Goal: Task Accomplishment & Management: Use online tool/utility

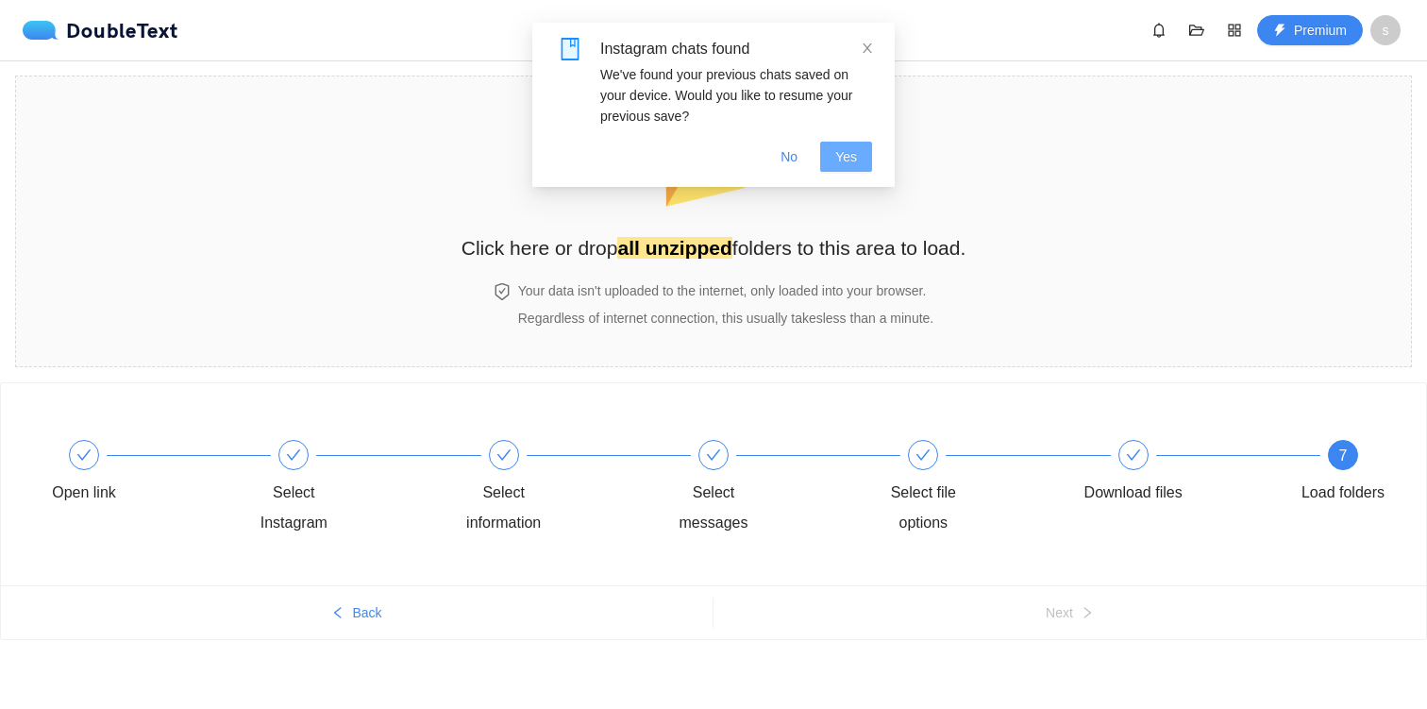
click at [851, 153] on span "Yes" at bounding box center [846, 156] width 22 height 21
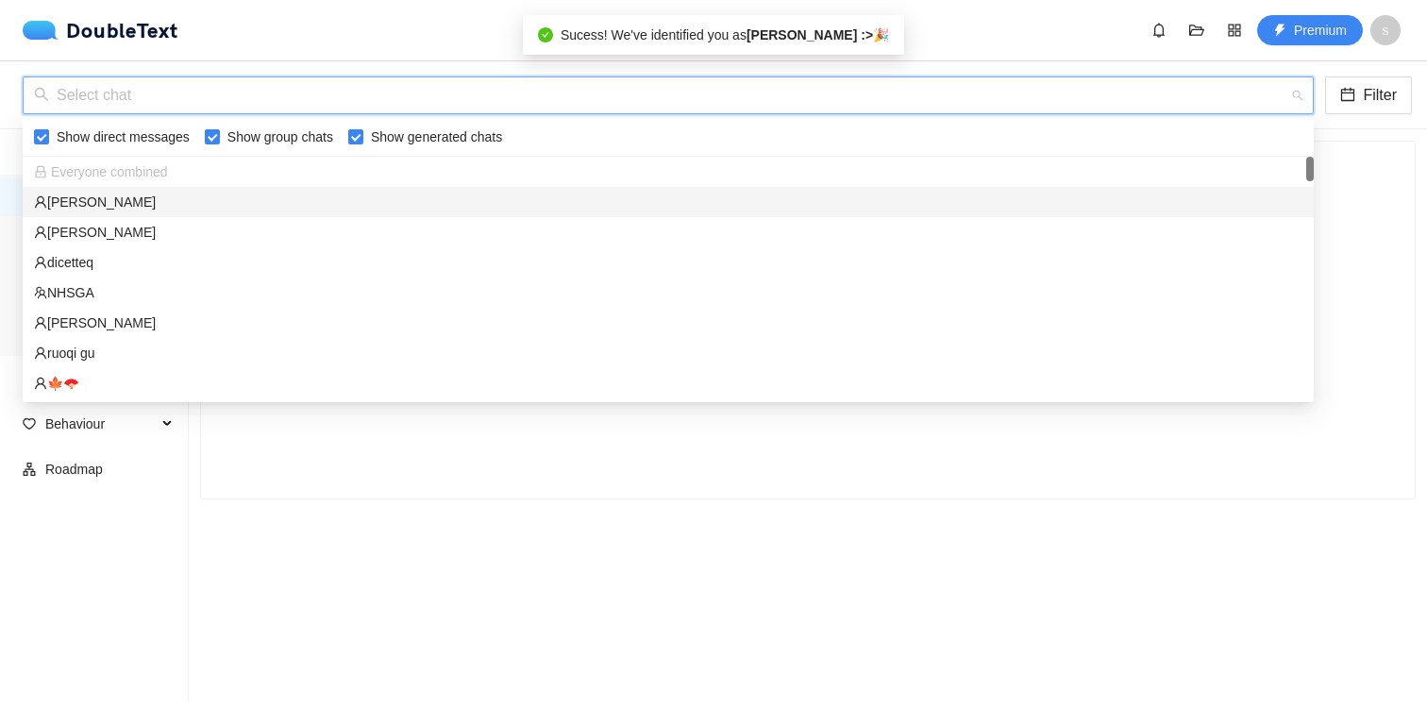
click at [1026, 93] on input "search" at bounding box center [662, 95] width 1256 height 36
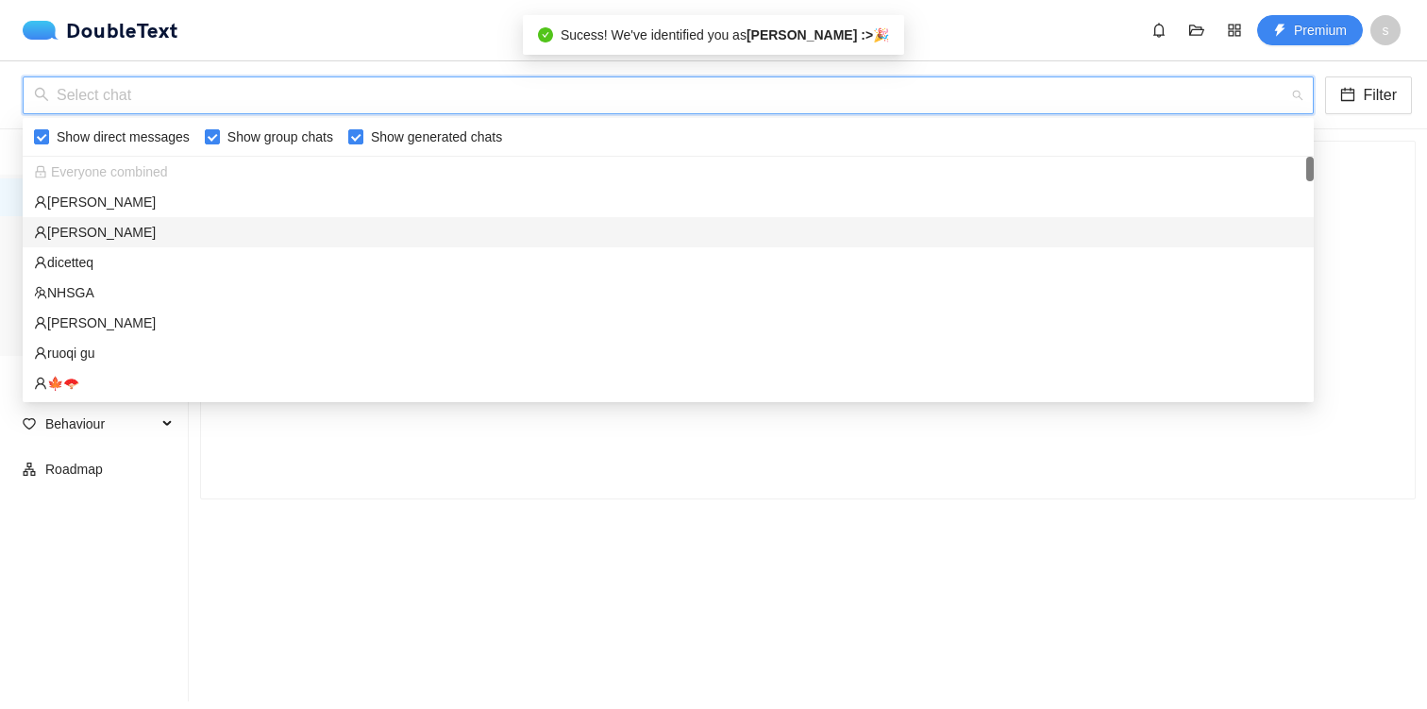
click at [944, 229] on div "[PERSON_NAME]" at bounding box center [668, 232] width 1269 height 21
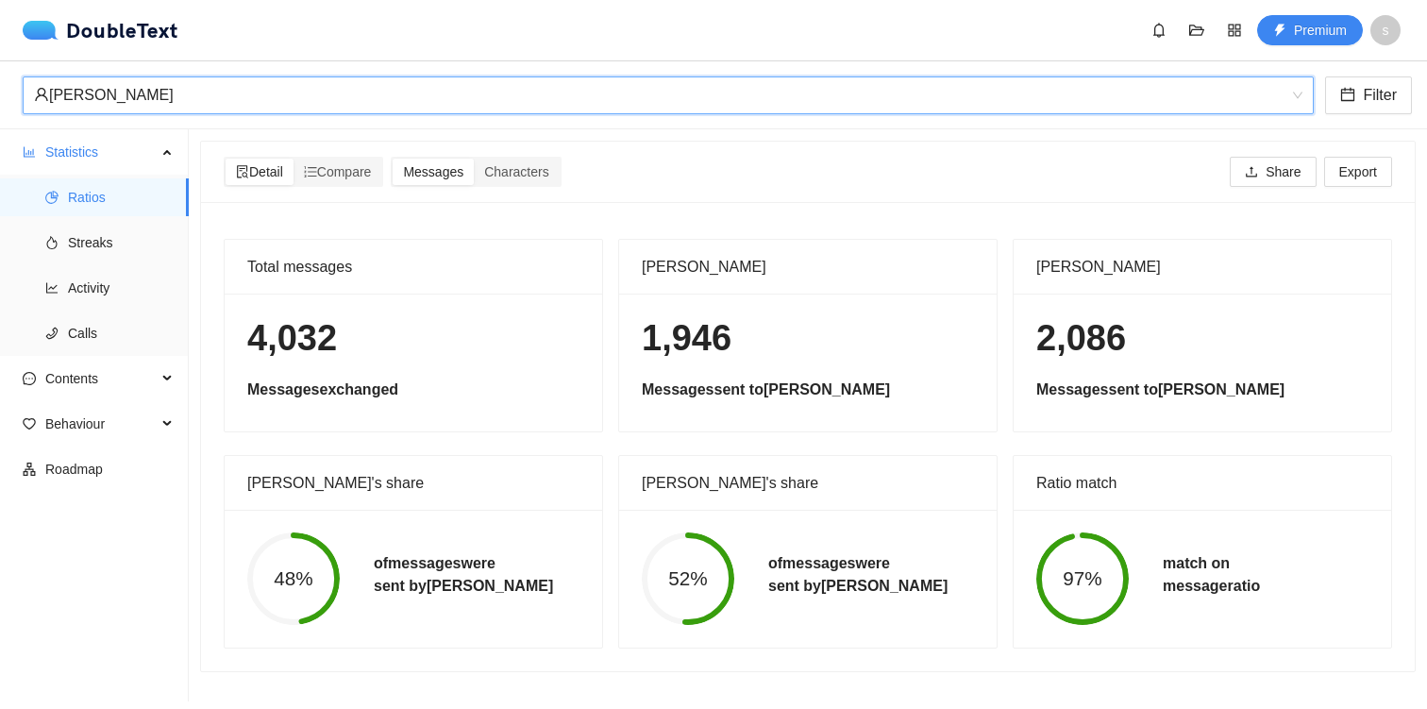
click at [952, 115] on div "[PERSON_NAME] [PERSON_NAME] Filter" at bounding box center [713, 95] width 1427 height 68
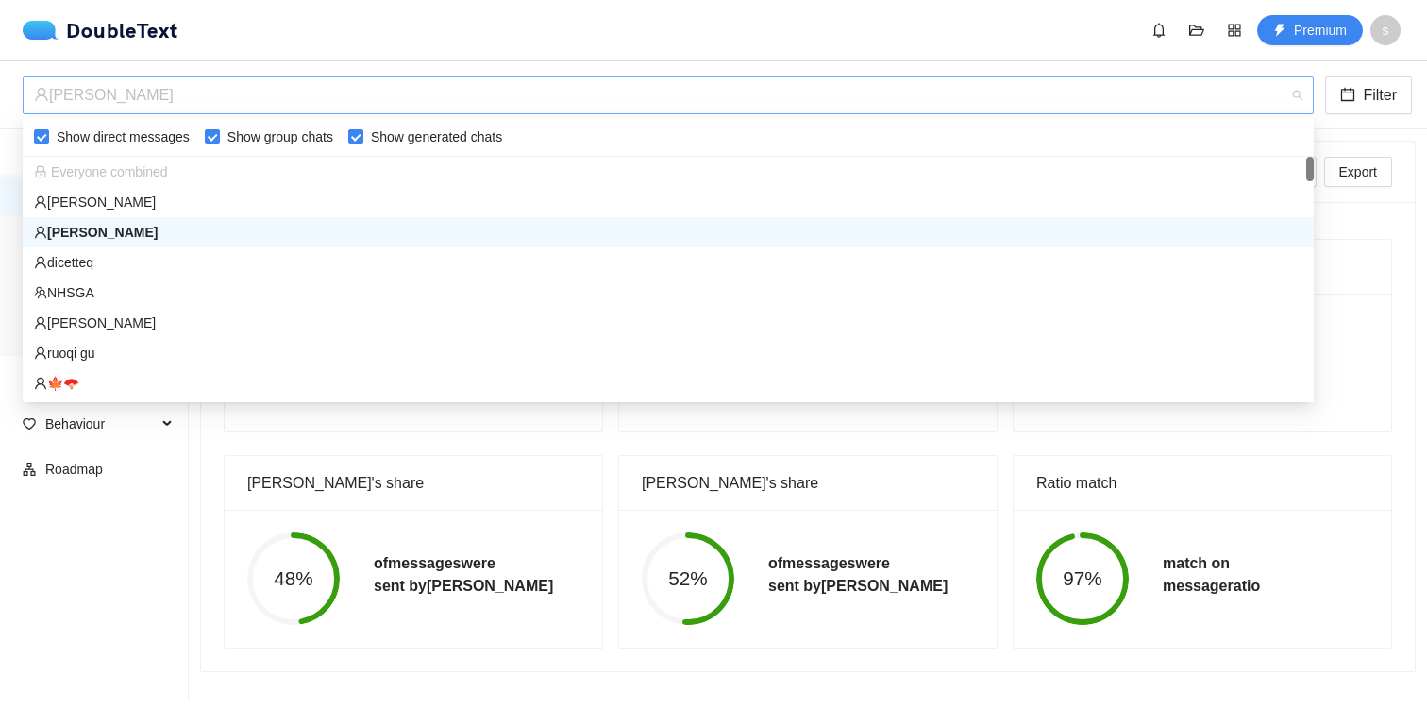
click at [946, 95] on div "[PERSON_NAME]" at bounding box center [660, 95] width 1252 height 36
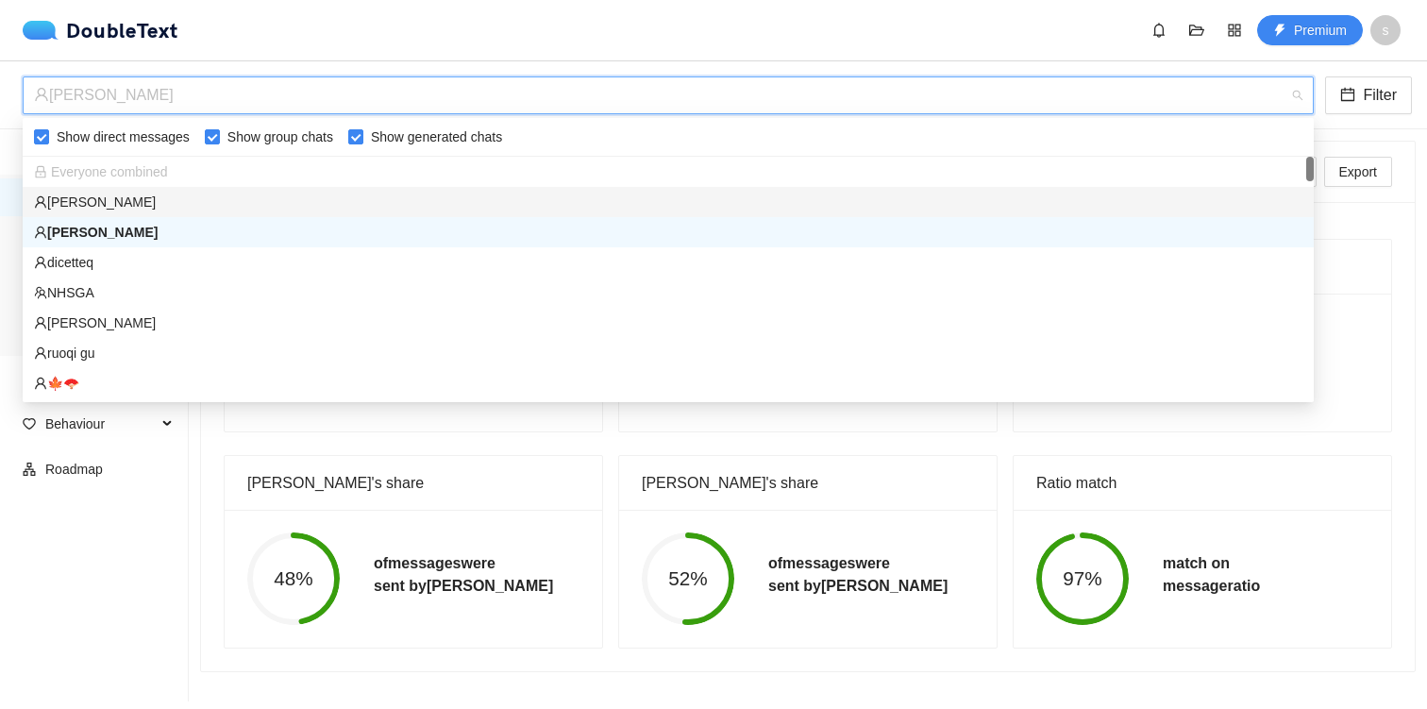
click at [941, 203] on div "[PERSON_NAME]" at bounding box center [668, 202] width 1269 height 21
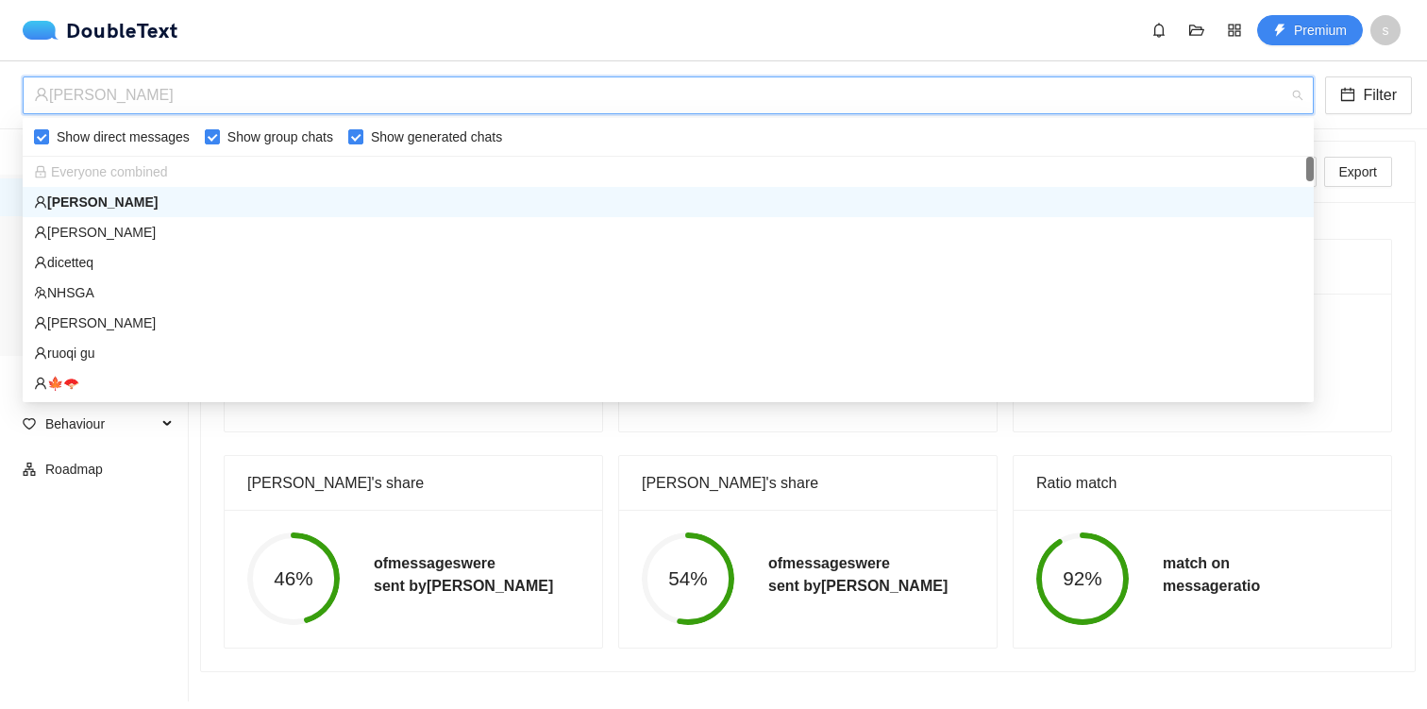
click at [740, 102] on div "[PERSON_NAME]" at bounding box center [660, 95] width 1252 height 36
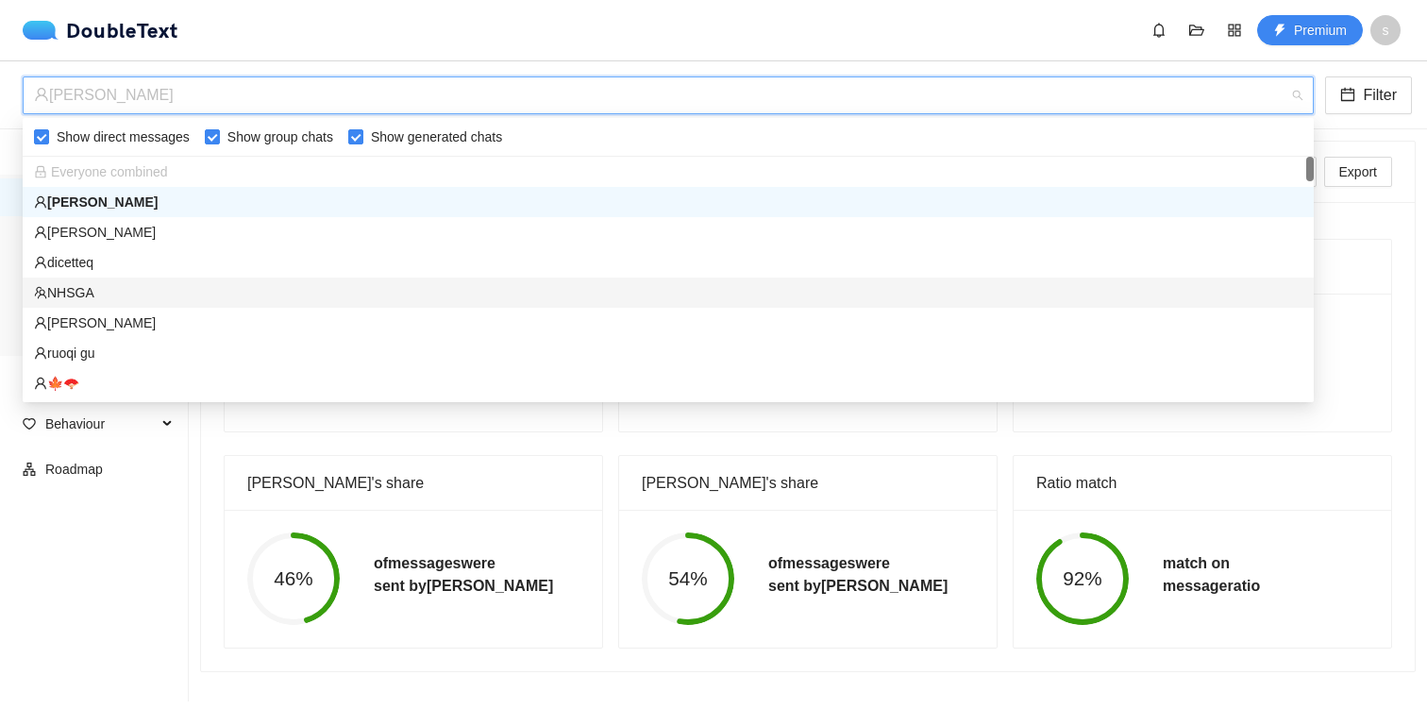
click at [649, 296] on div "NHSGA" at bounding box center [668, 292] width 1269 height 21
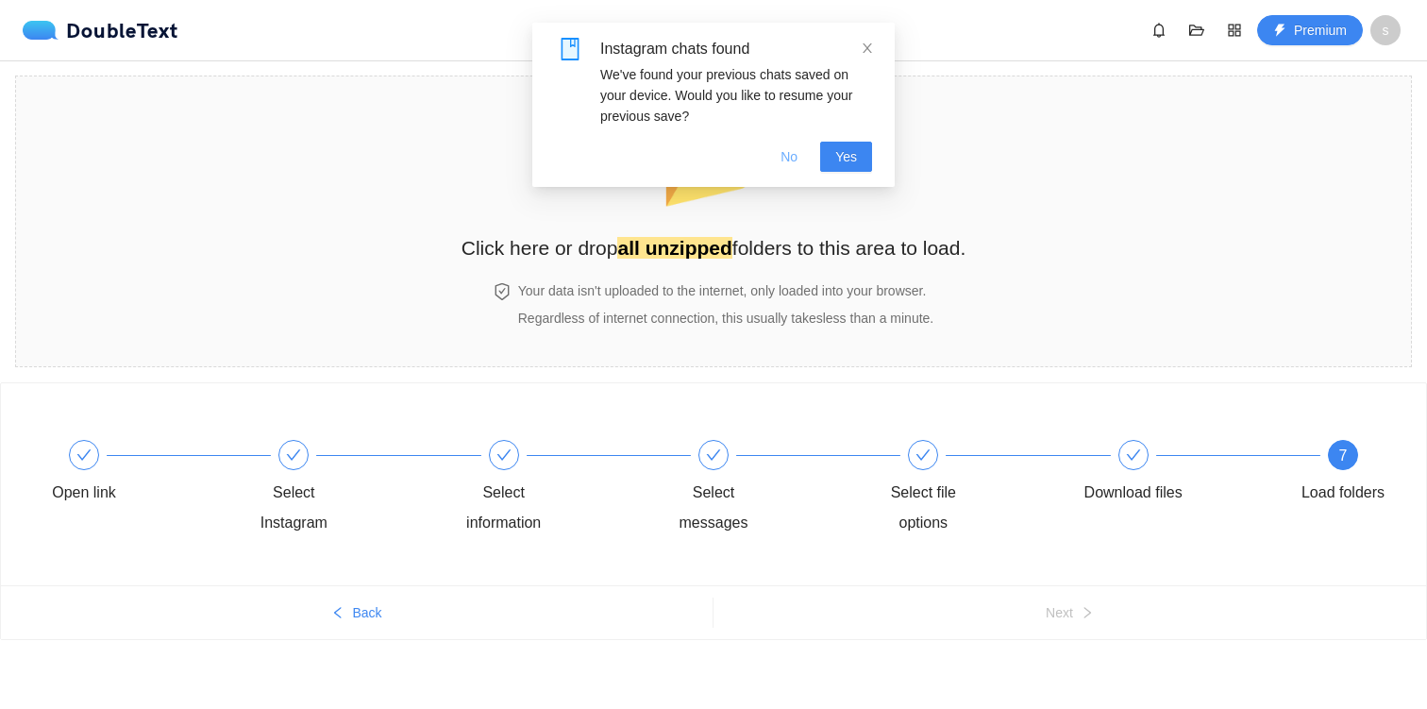
click at [773, 166] on button "No" at bounding box center [789, 157] width 47 height 30
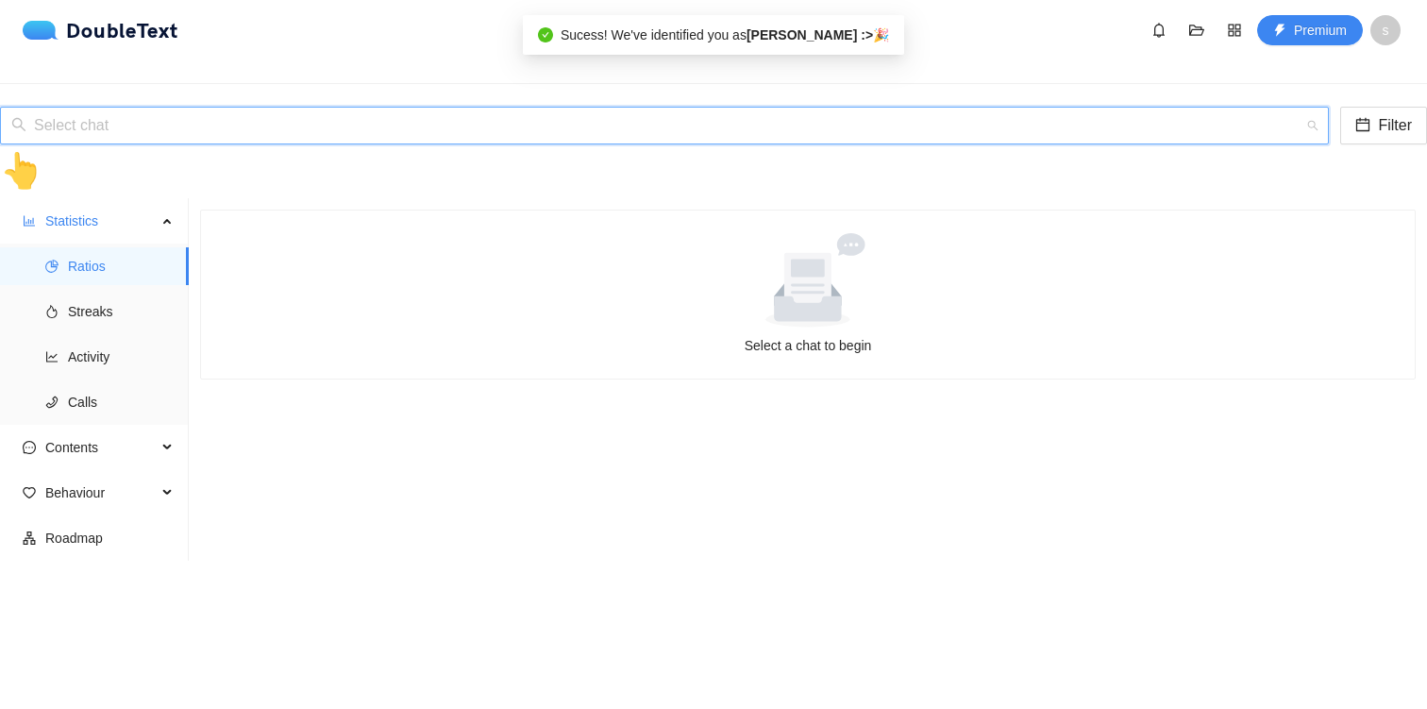
click at [1073, 108] on input "search" at bounding box center [657, 126] width 1293 height 36
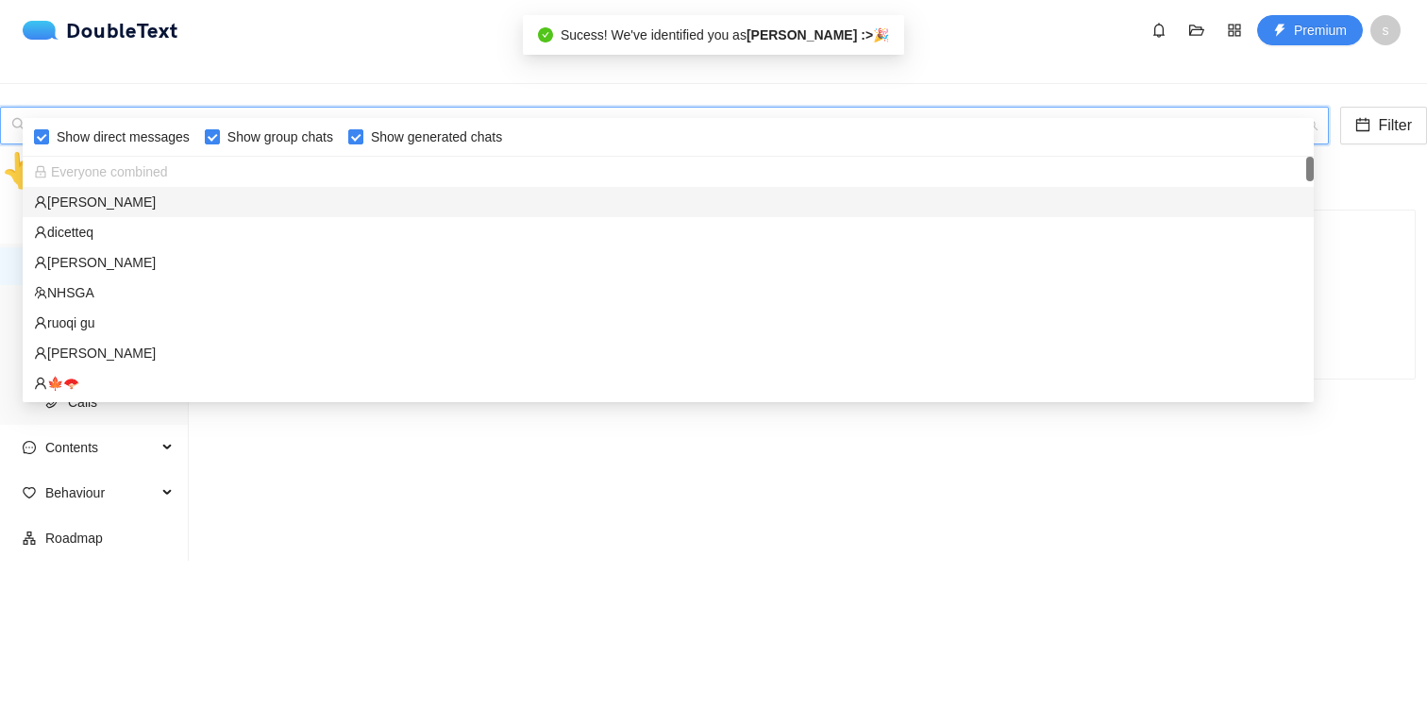
click at [769, 192] on div "[PERSON_NAME]" at bounding box center [668, 202] width 1269 height 21
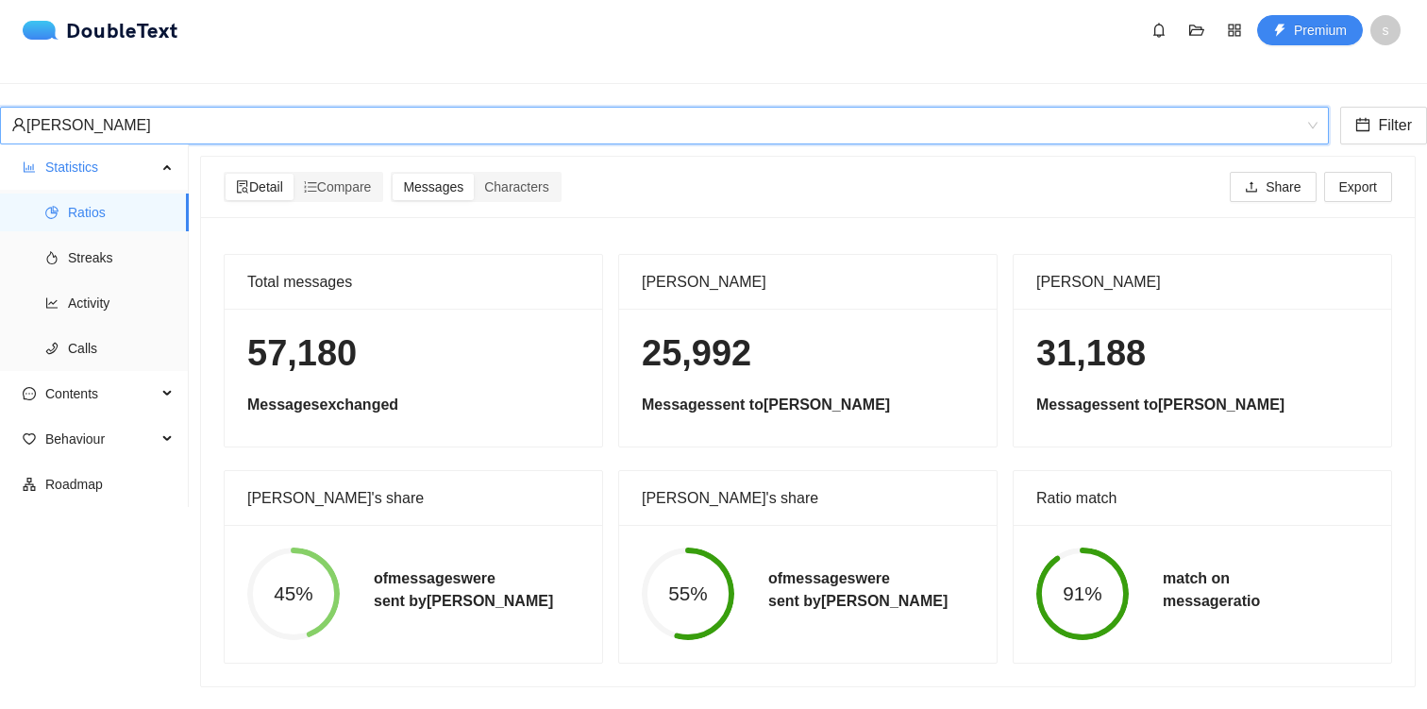
click at [651, 107] on div "[PERSON_NAME]" at bounding box center [713, 126] width 1427 height 38
click at [640, 108] on div "[PERSON_NAME]" at bounding box center [656, 126] width 1290 height 36
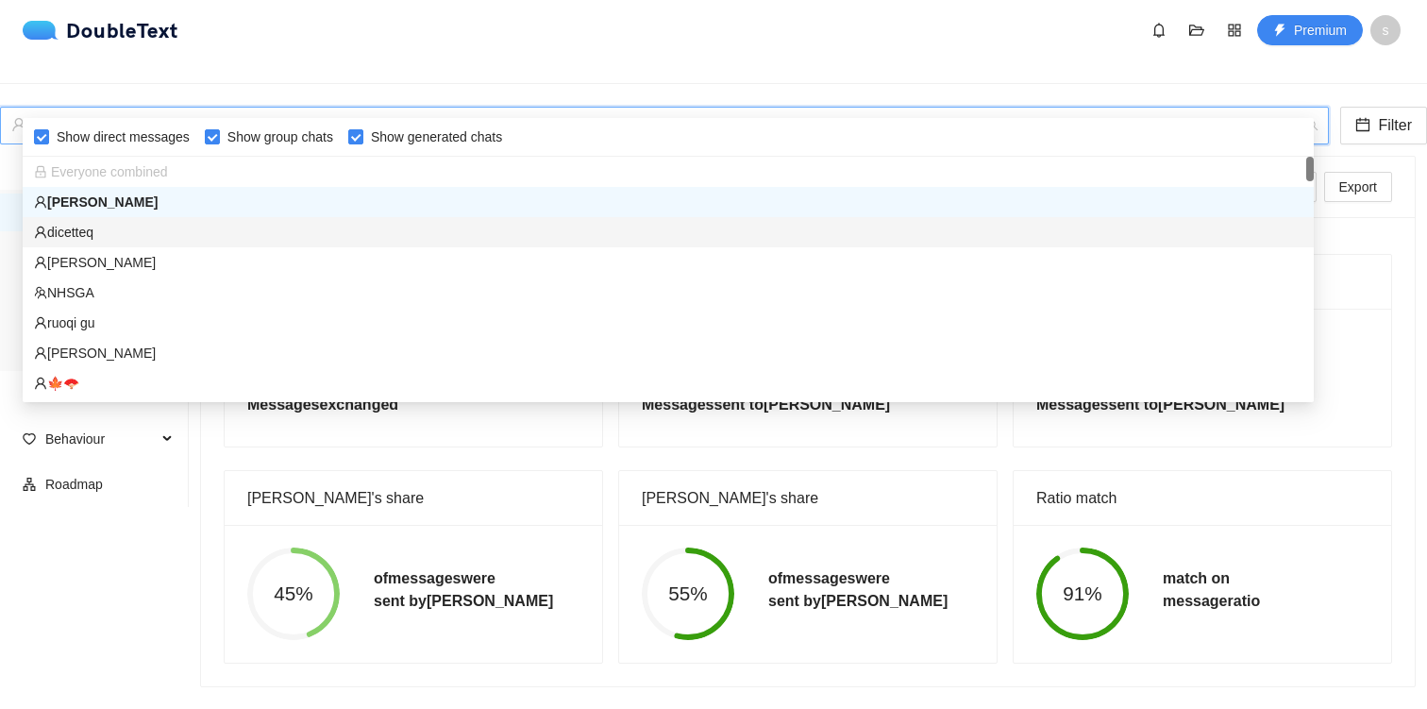
click at [616, 237] on div "dicetteq" at bounding box center [668, 232] width 1269 height 21
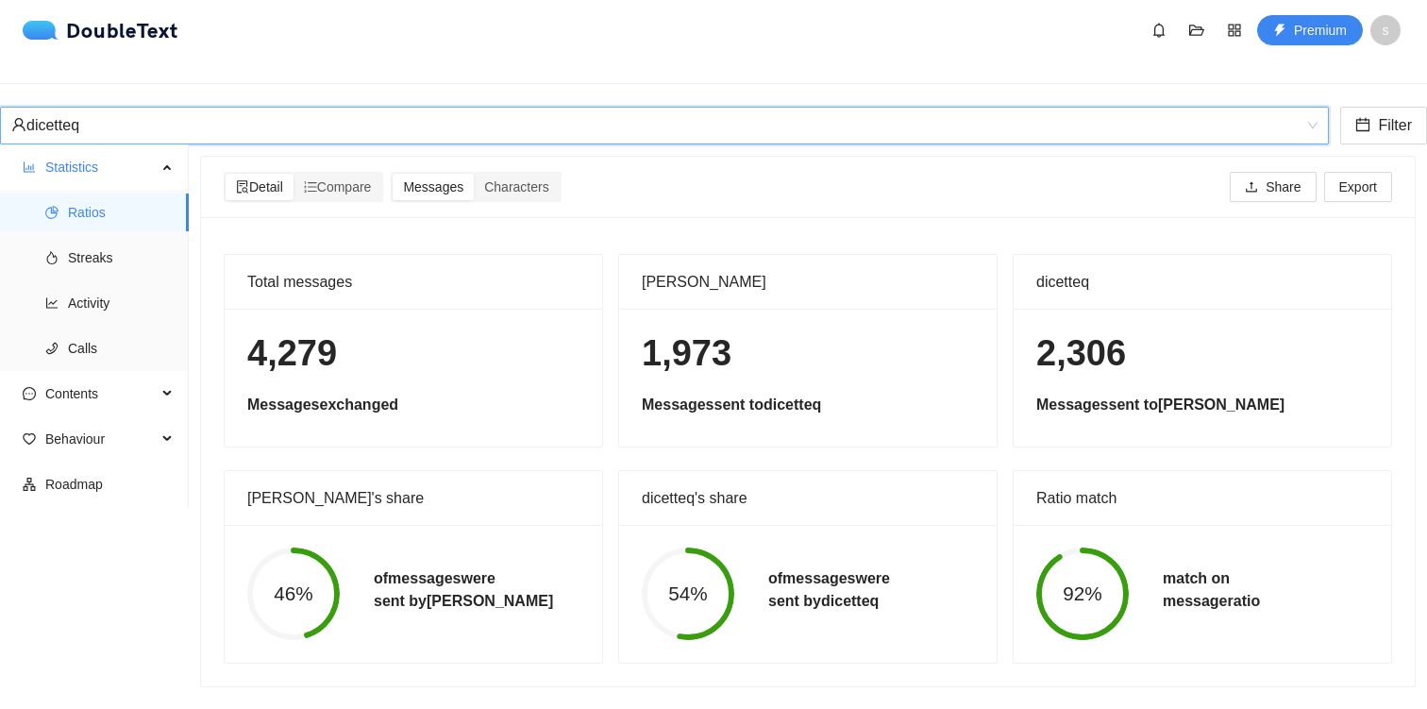
click at [531, 108] on div "dicetteq" at bounding box center [656, 126] width 1290 height 36
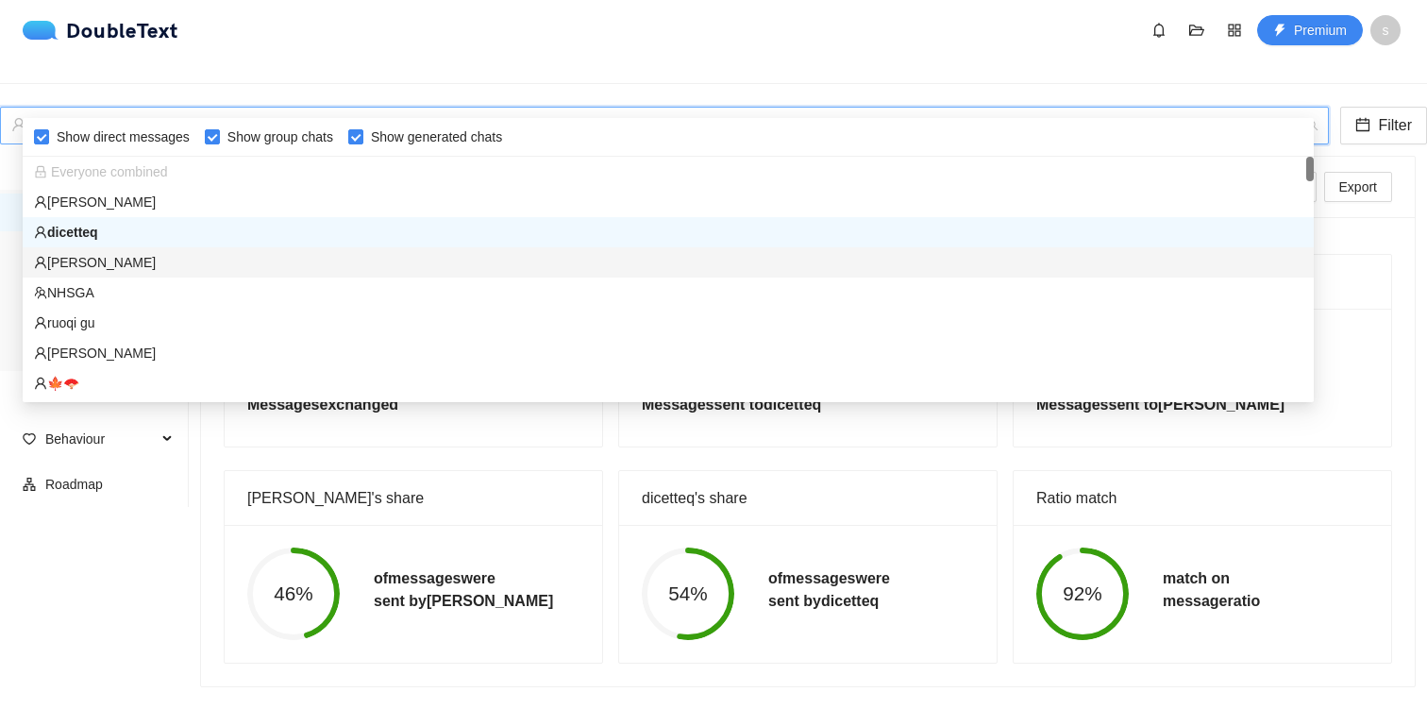
click at [456, 265] on div "[PERSON_NAME]" at bounding box center [668, 262] width 1269 height 21
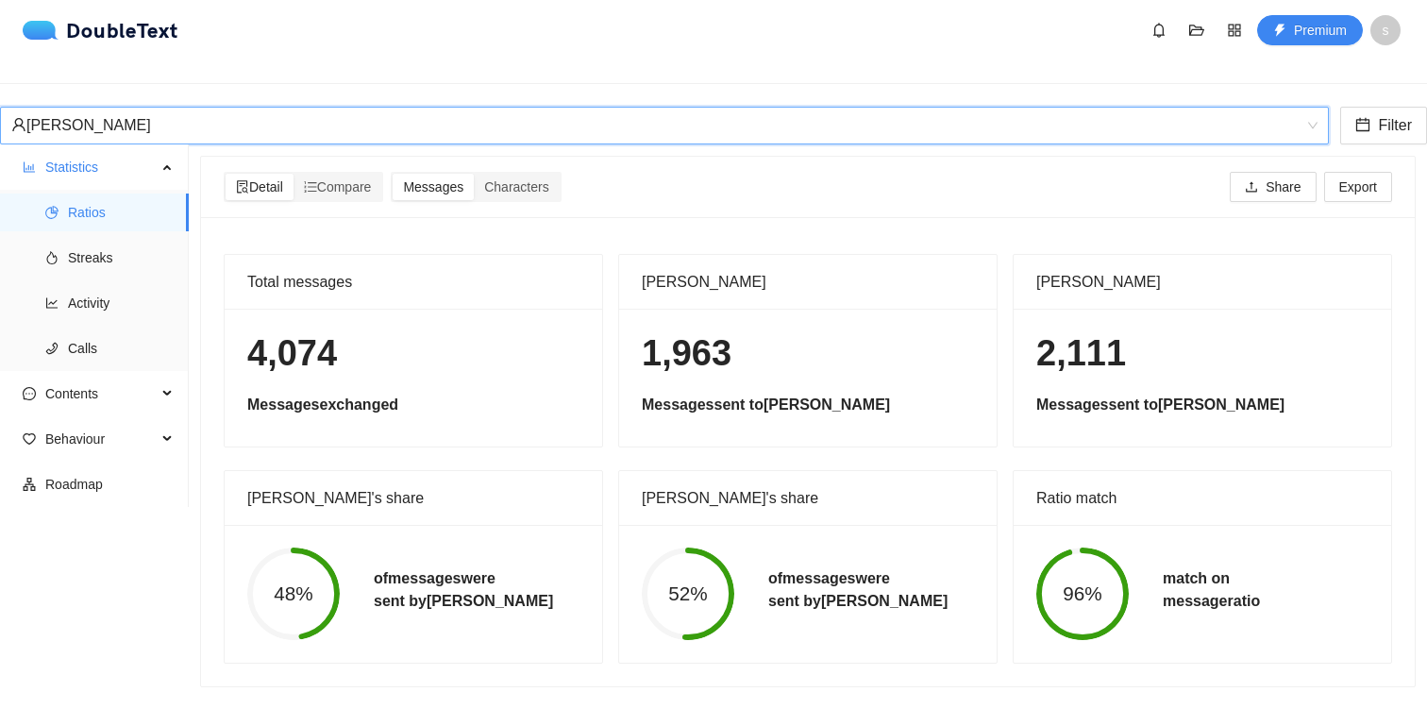
click at [426, 108] on div "[PERSON_NAME]" at bounding box center [656, 126] width 1290 height 36
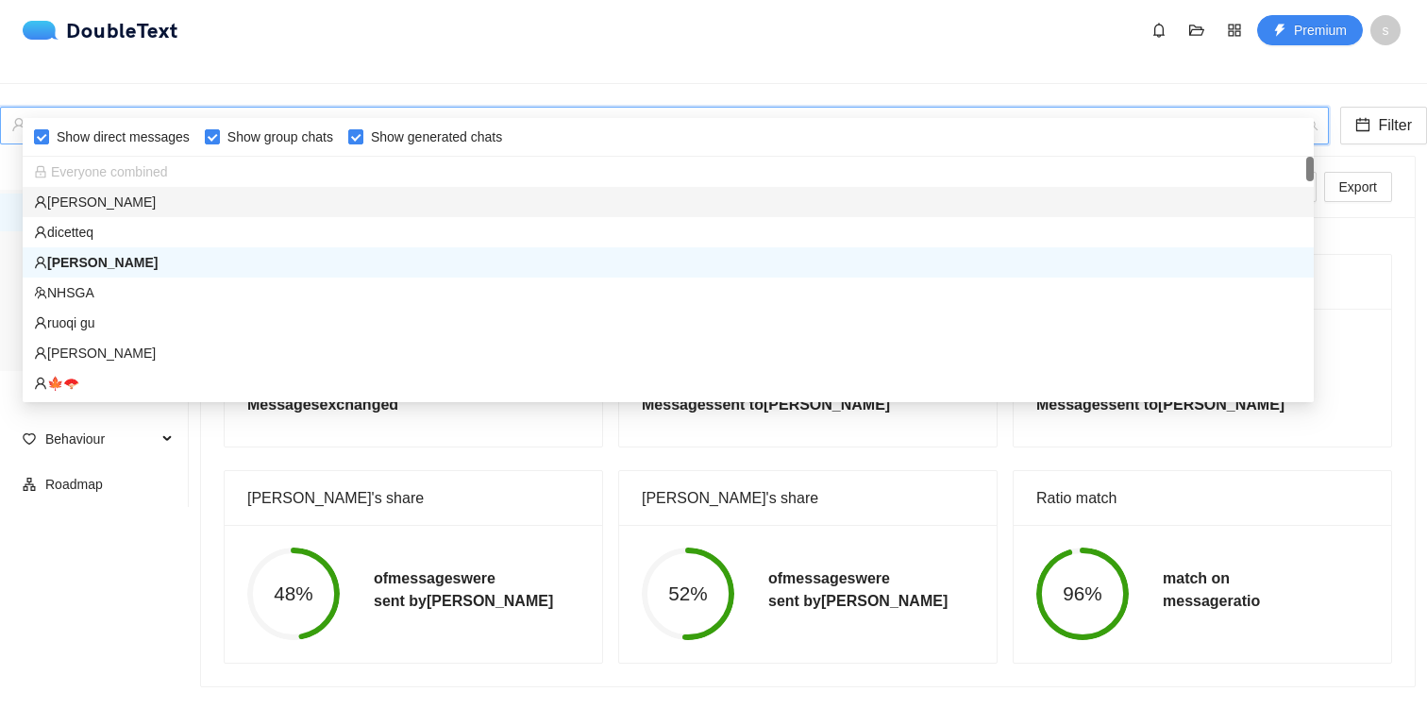
click at [356, 201] on div "[PERSON_NAME]" at bounding box center [668, 202] width 1269 height 21
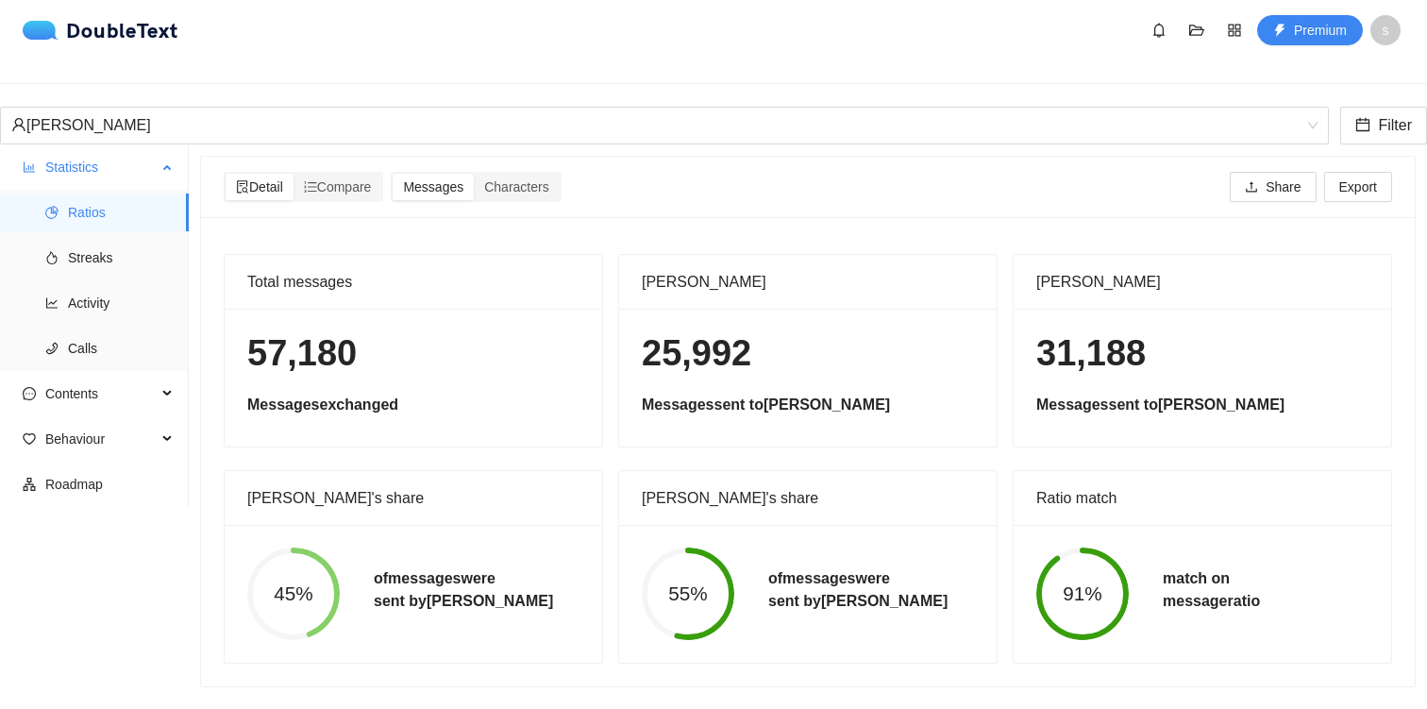
click at [76, 268] on ul "Ratios Streaks Activity Calls" at bounding box center [94, 280] width 188 height 181
click at [73, 239] on span "Streaks" at bounding box center [121, 258] width 106 height 38
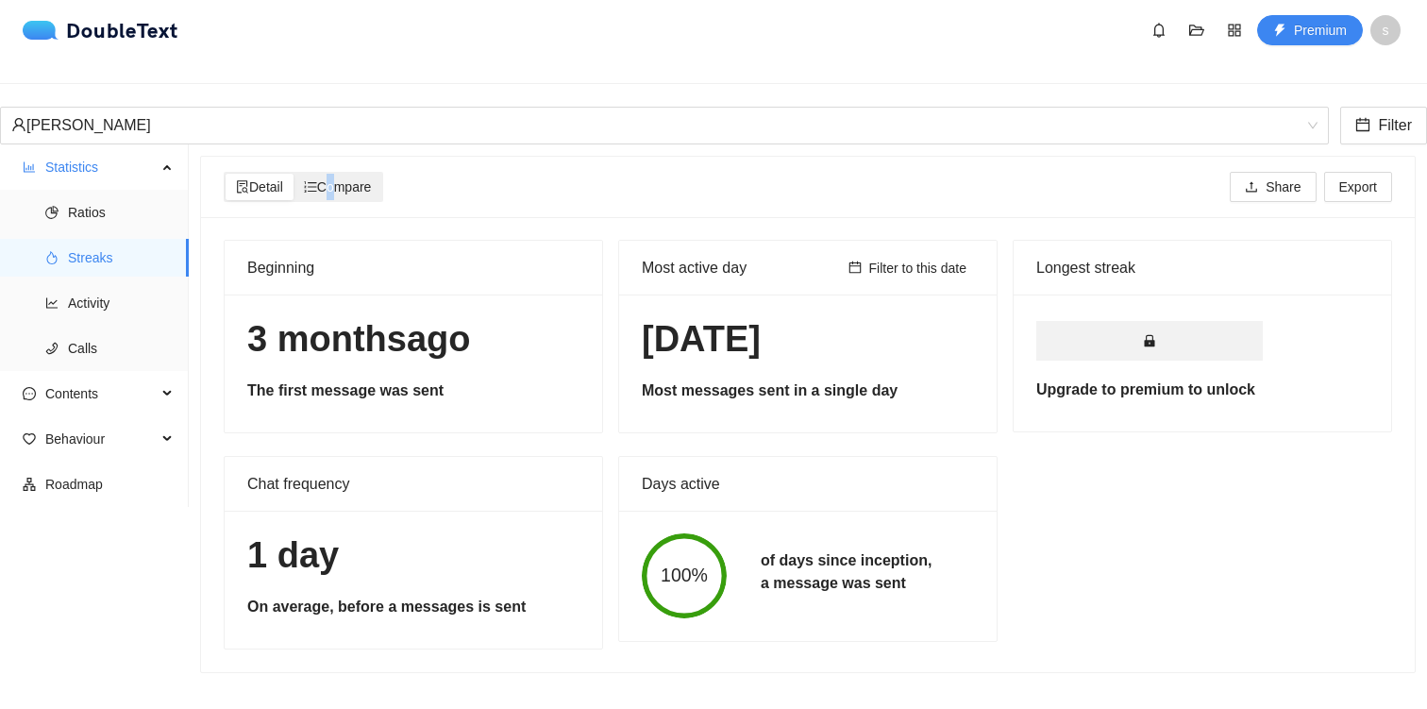
click at [330, 179] on span "Compare" at bounding box center [338, 186] width 68 height 15
click at [294, 174] on input "Compare" at bounding box center [294, 174] width 0 height 0
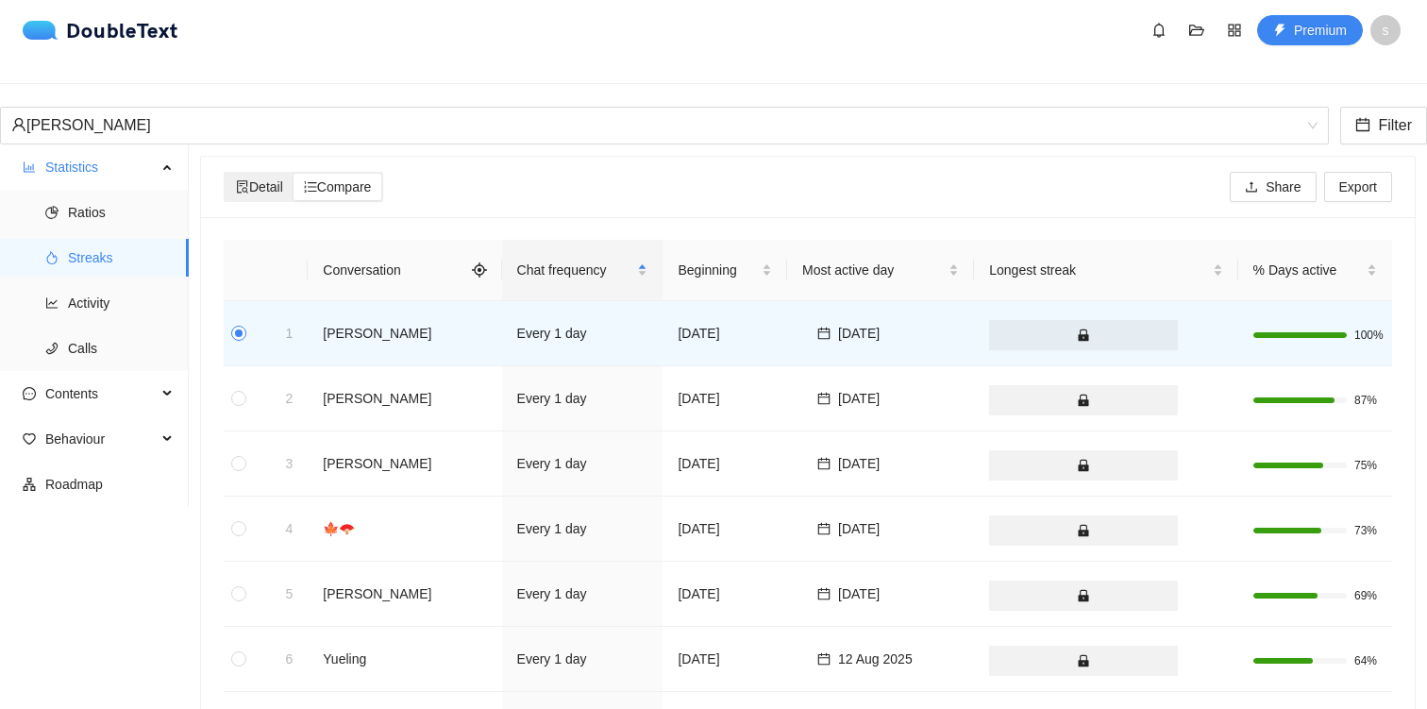
click at [275, 179] on span "Detail" at bounding box center [259, 186] width 47 height 15
click at [226, 174] on input "Detail" at bounding box center [226, 174] width 0 height 0
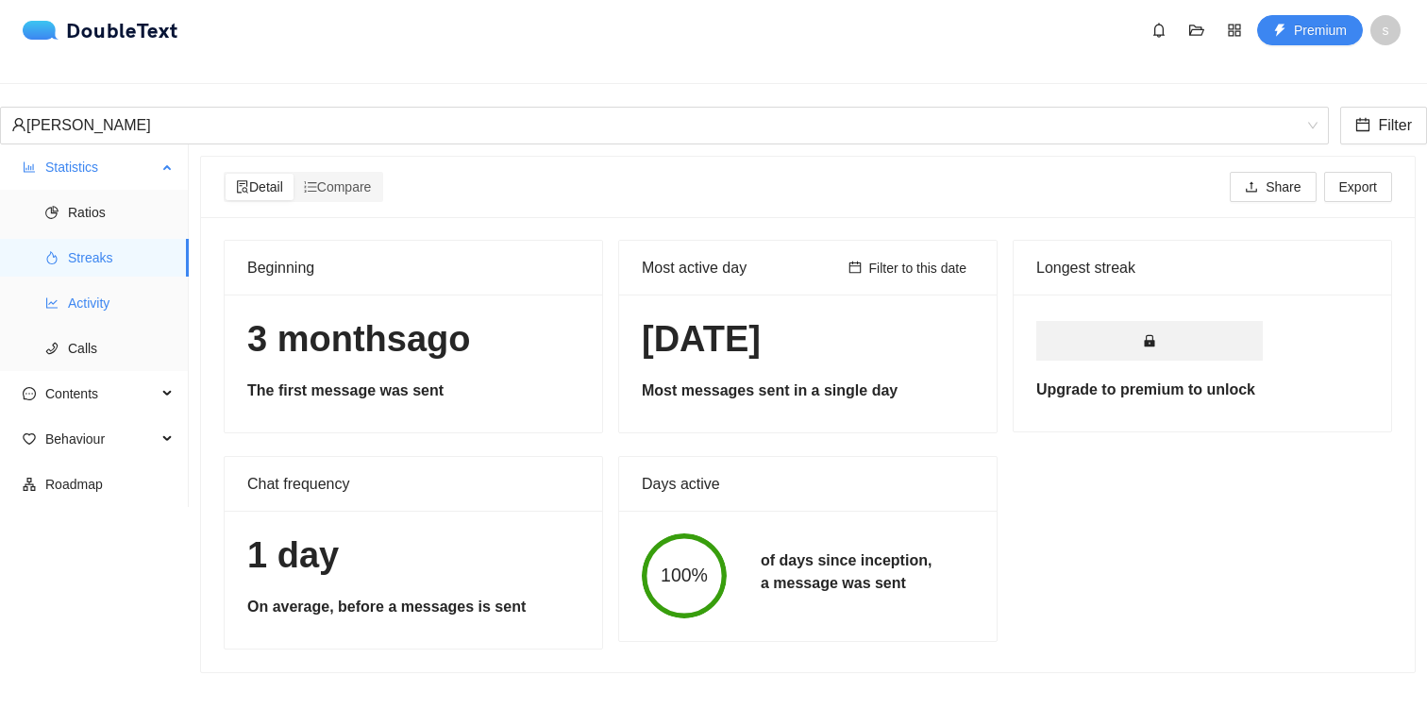
click at [100, 289] on span "Activity" at bounding box center [121, 303] width 106 height 38
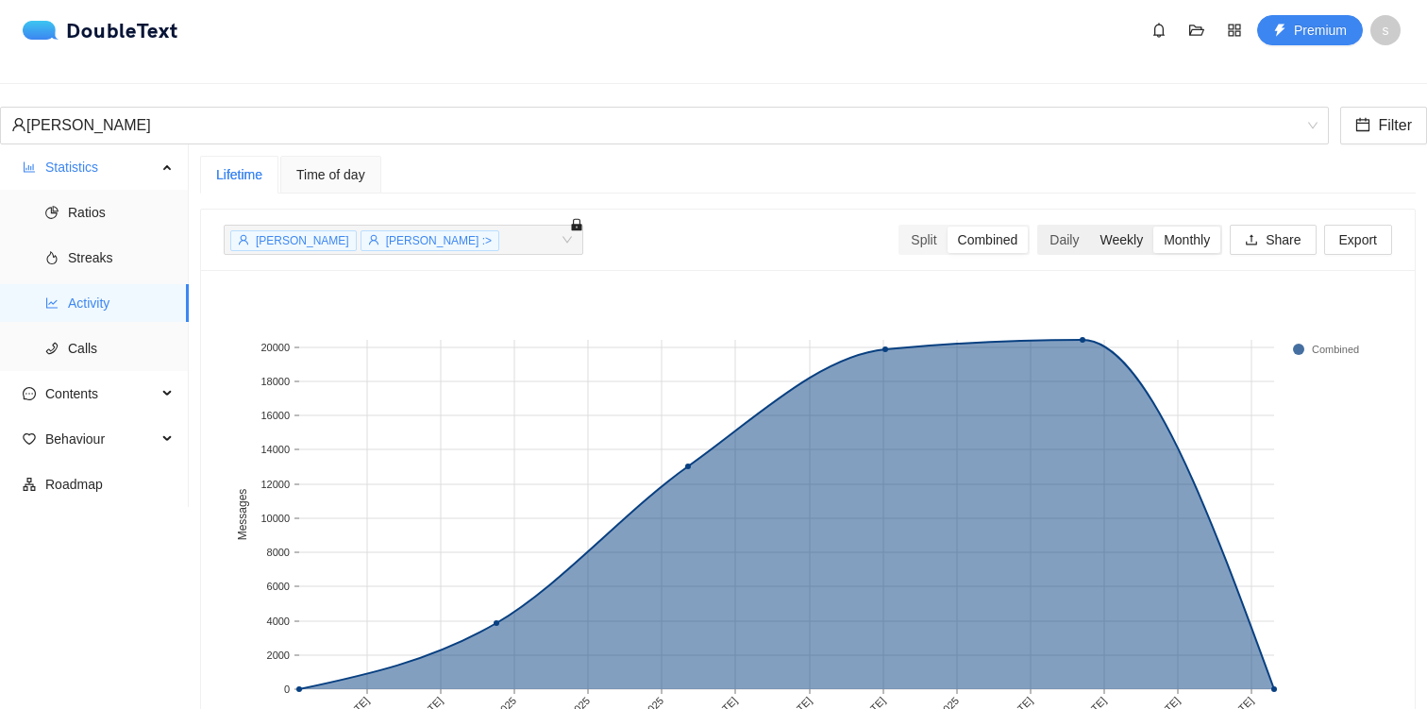
click at [1091, 234] on div "Weekly" at bounding box center [1121, 240] width 64 height 26
click at [1089, 227] on input "Weekly" at bounding box center [1089, 227] width 0 height 0
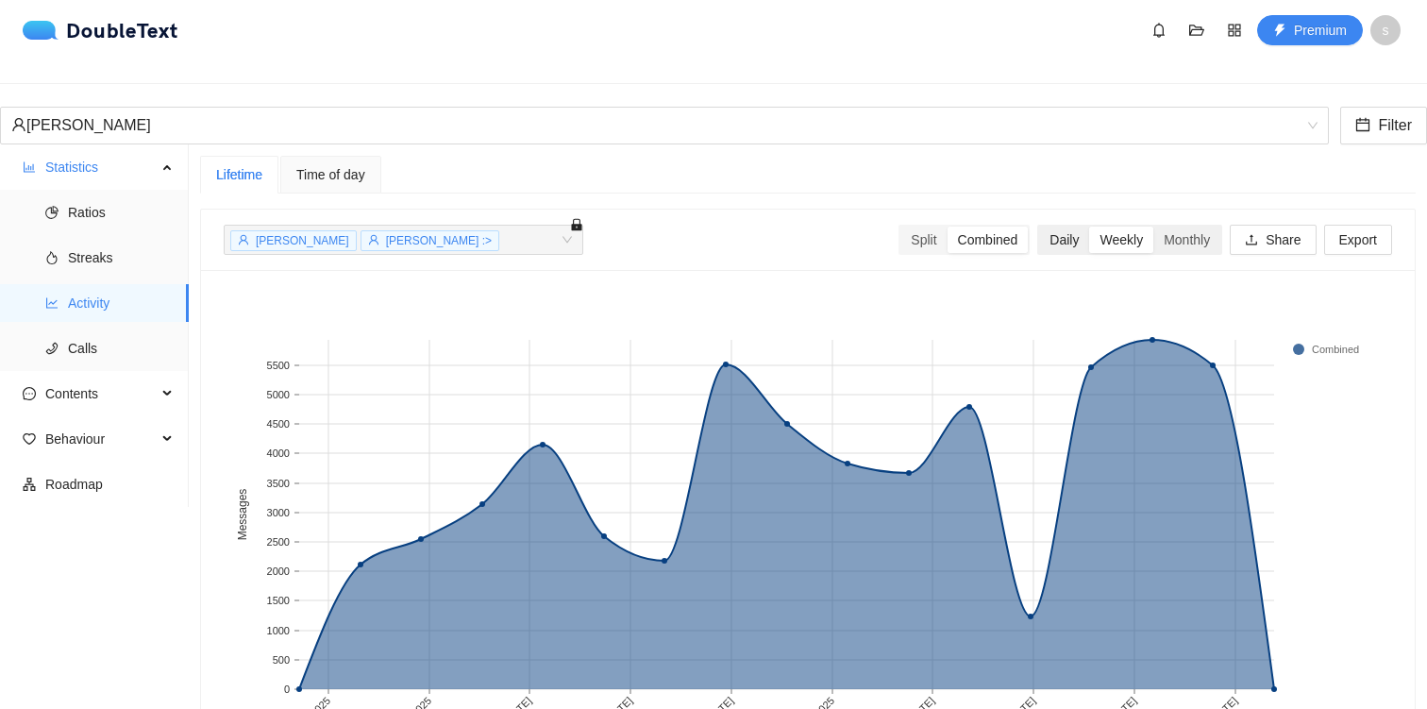
click at [1042, 228] on div "Daily" at bounding box center [1064, 240] width 50 height 26
click at [1039, 227] on input "Daily" at bounding box center [1039, 227] width 0 height 0
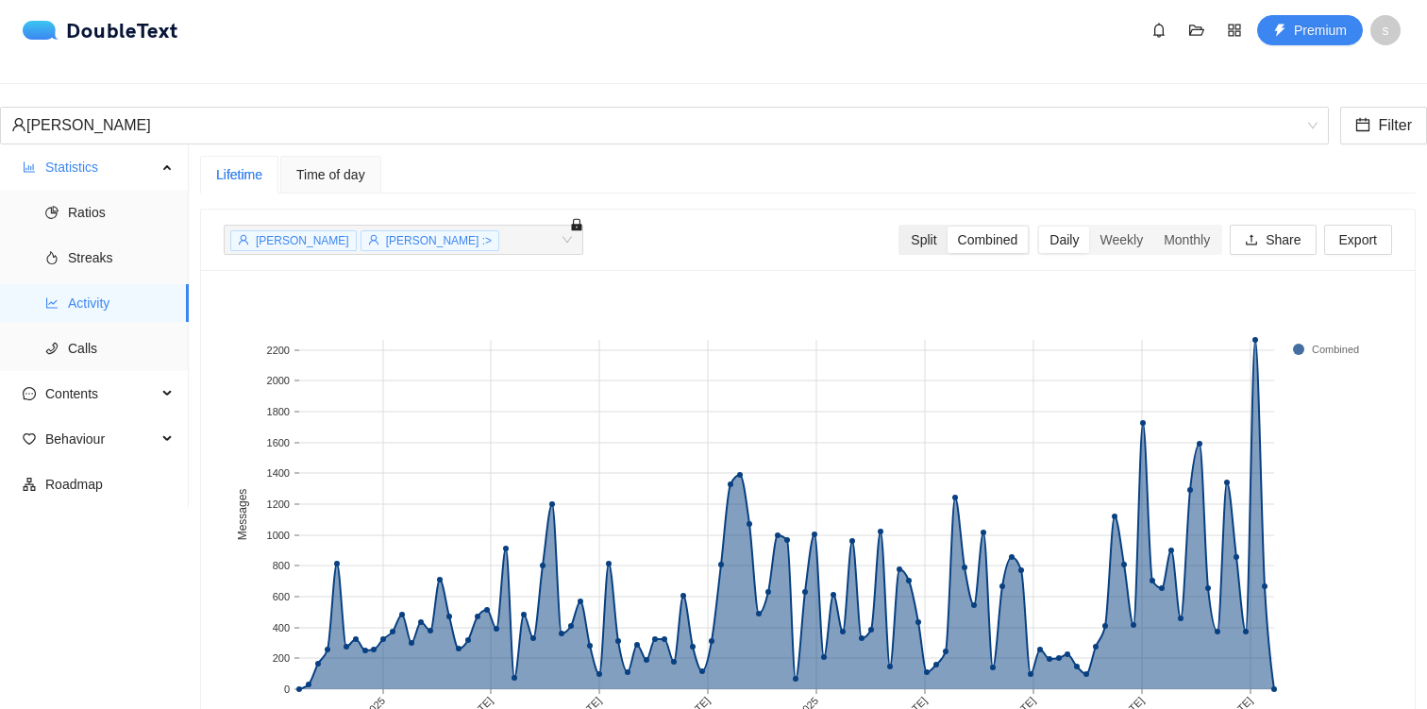
click at [903, 227] on div "Split" at bounding box center [924, 240] width 46 height 26
click at [901, 227] on input "Split" at bounding box center [901, 227] width 0 height 0
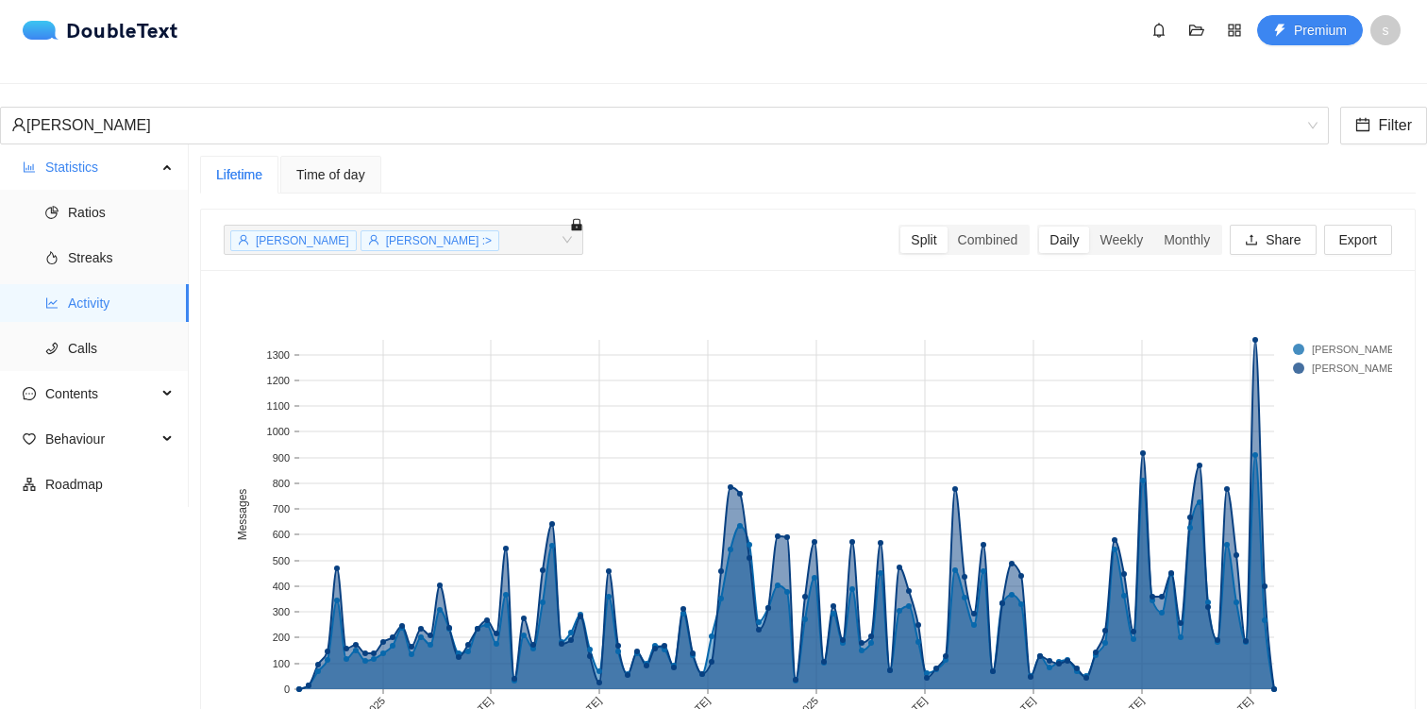
click at [365, 168] on span "Time of day" at bounding box center [330, 174] width 69 height 13
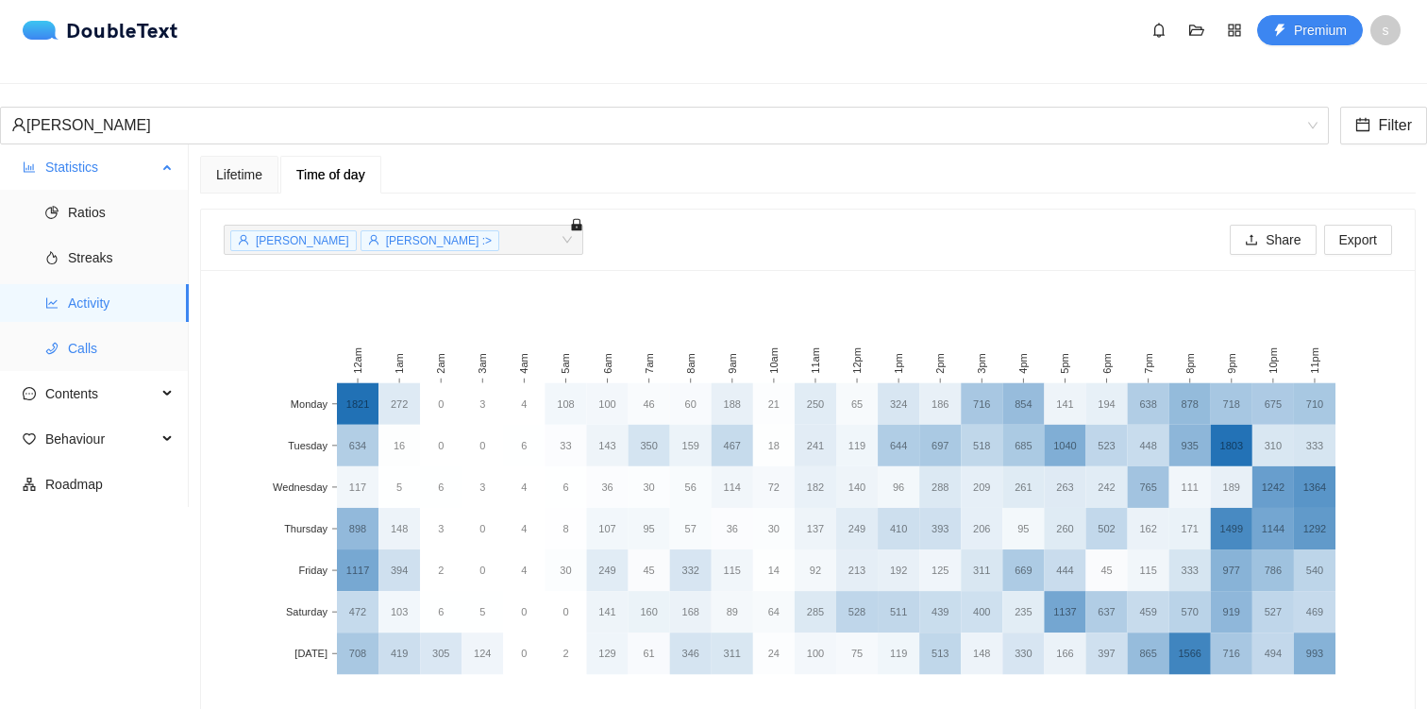
click at [141, 329] on span "Calls" at bounding box center [121, 348] width 106 height 38
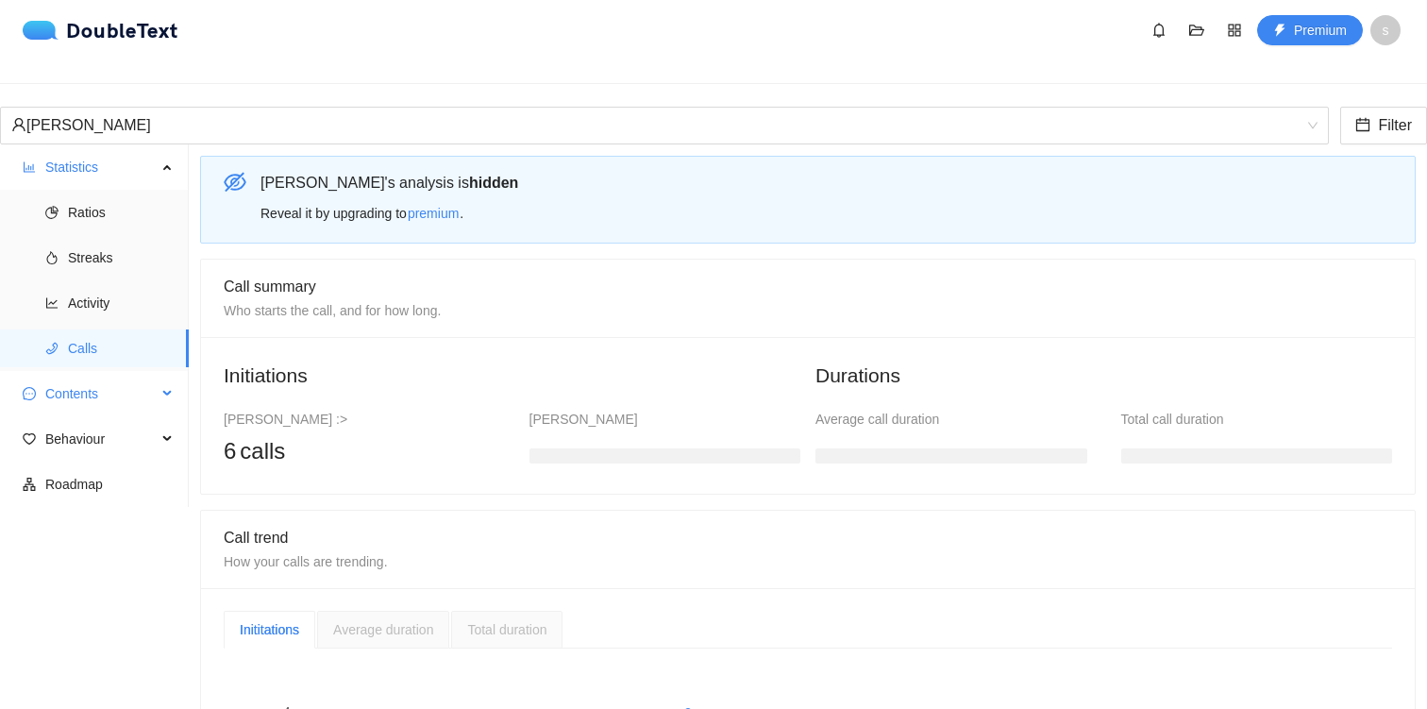
click at [125, 384] on span "Contents" at bounding box center [100, 394] width 111 height 38
click at [135, 424] on span "Word Cloud" at bounding box center [121, 439] width 106 height 38
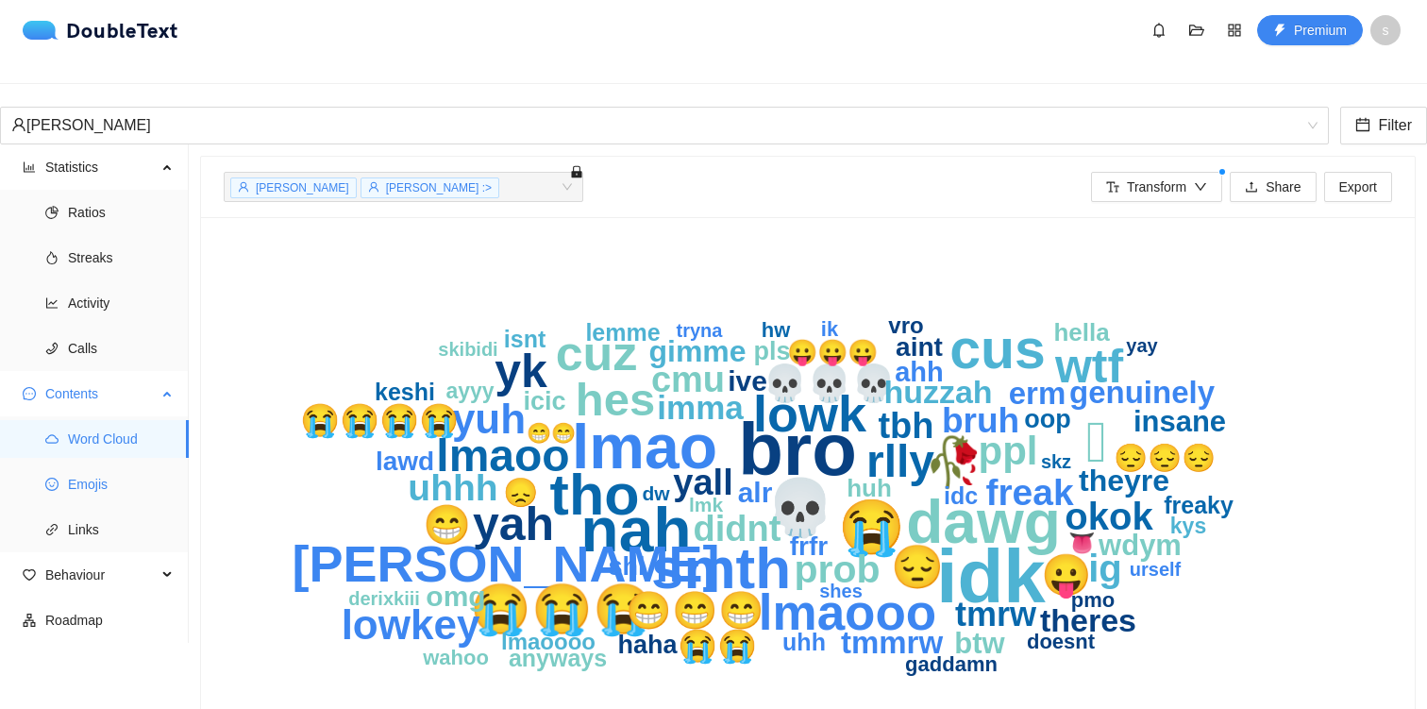
click at [119, 473] on span "Emojis" at bounding box center [121, 484] width 106 height 38
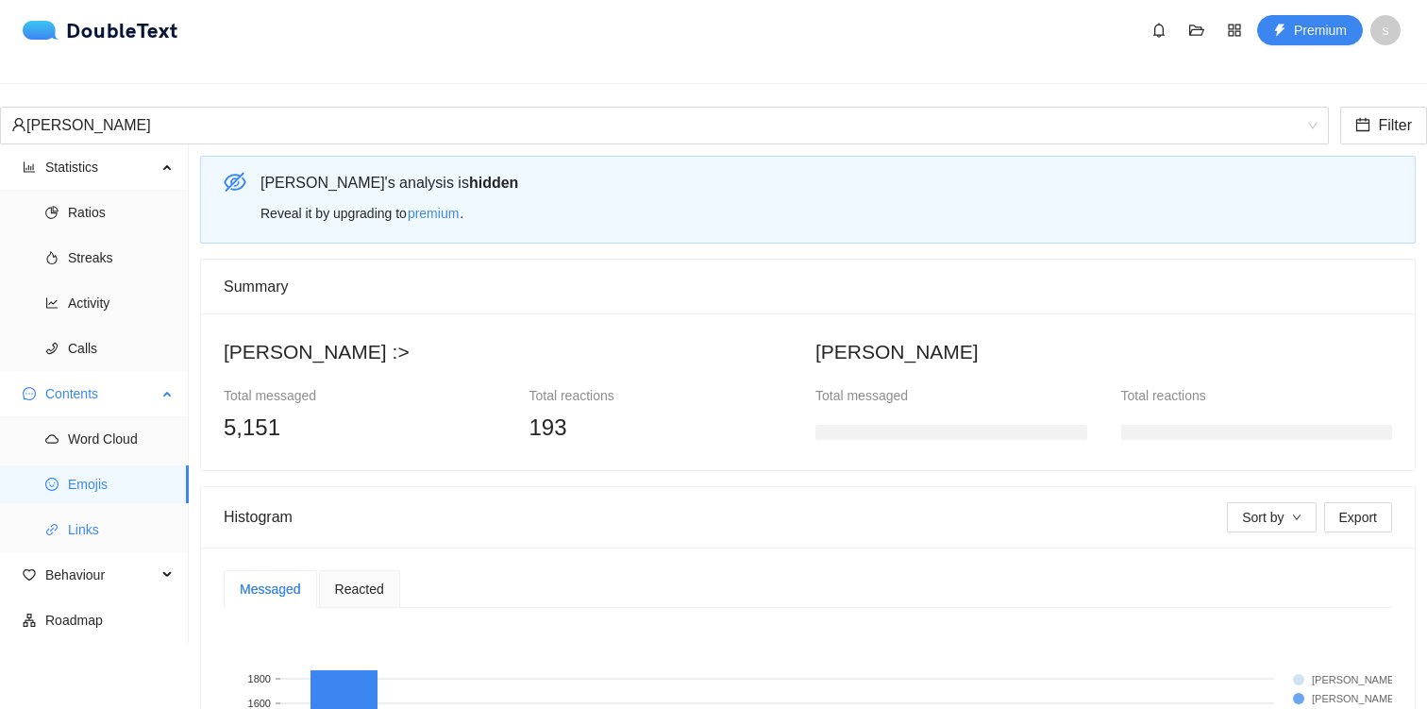
click at [117, 511] on span "Links" at bounding box center [121, 530] width 106 height 38
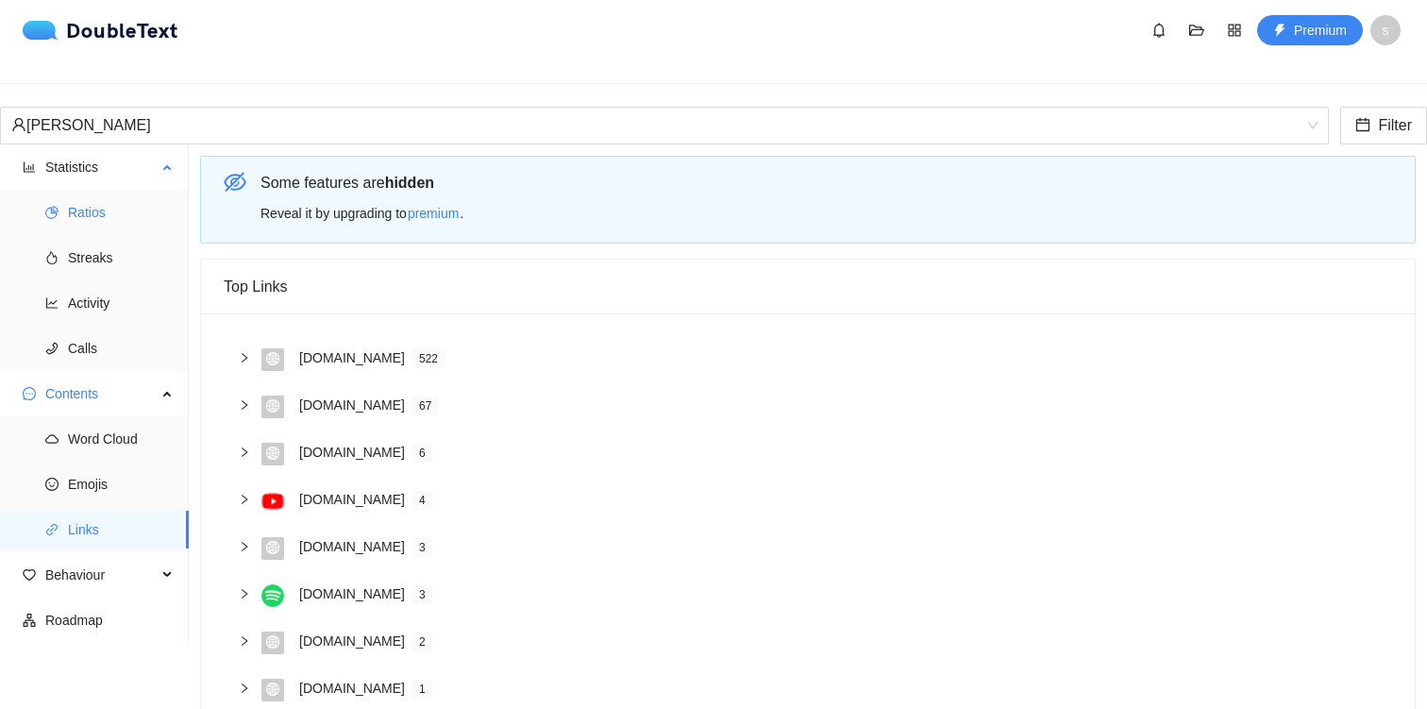
click at [65, 194] on li "Ratios" at bounding box center [94, 213] width 189 height 38
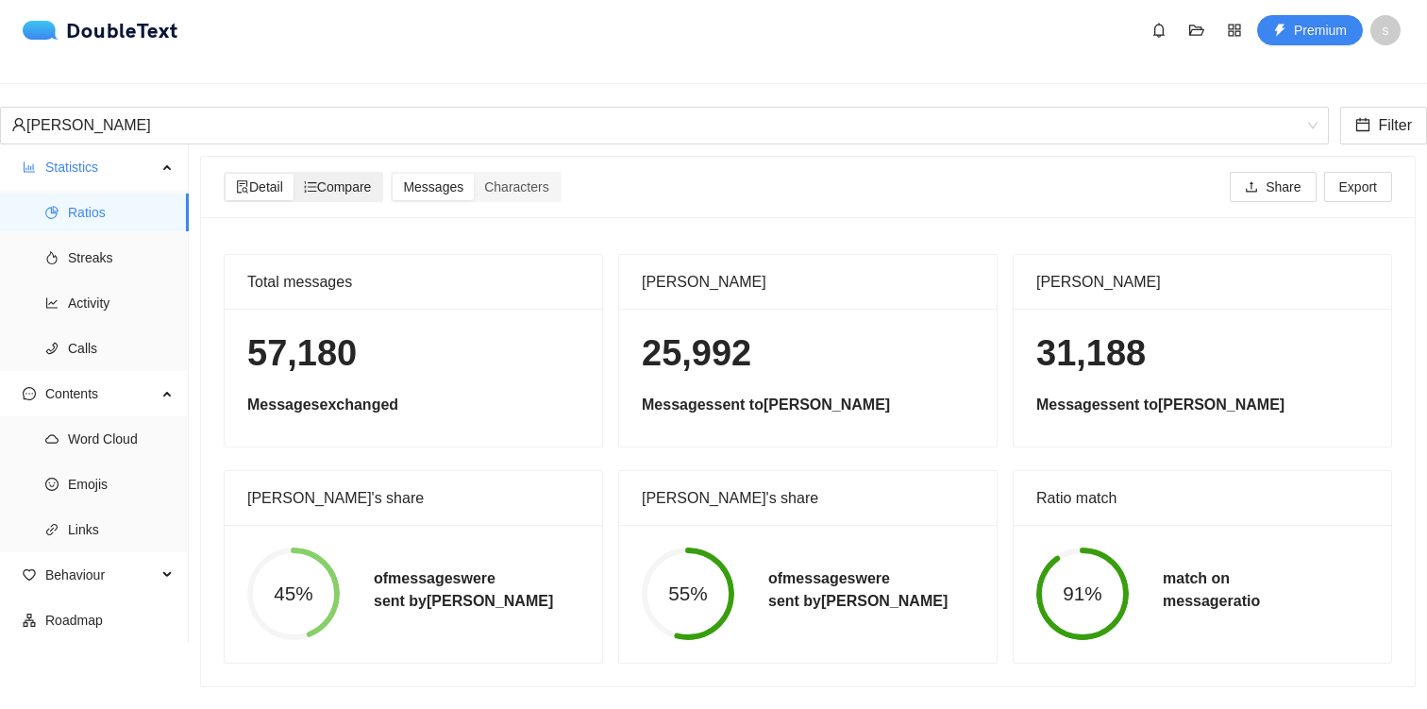
click at [355, 179] on span "Compare" at bounding box center [338, 186] width 68 height 15
click at [294, 174] on input "Compare" at bounding box center [294, 174] width 0 height 0
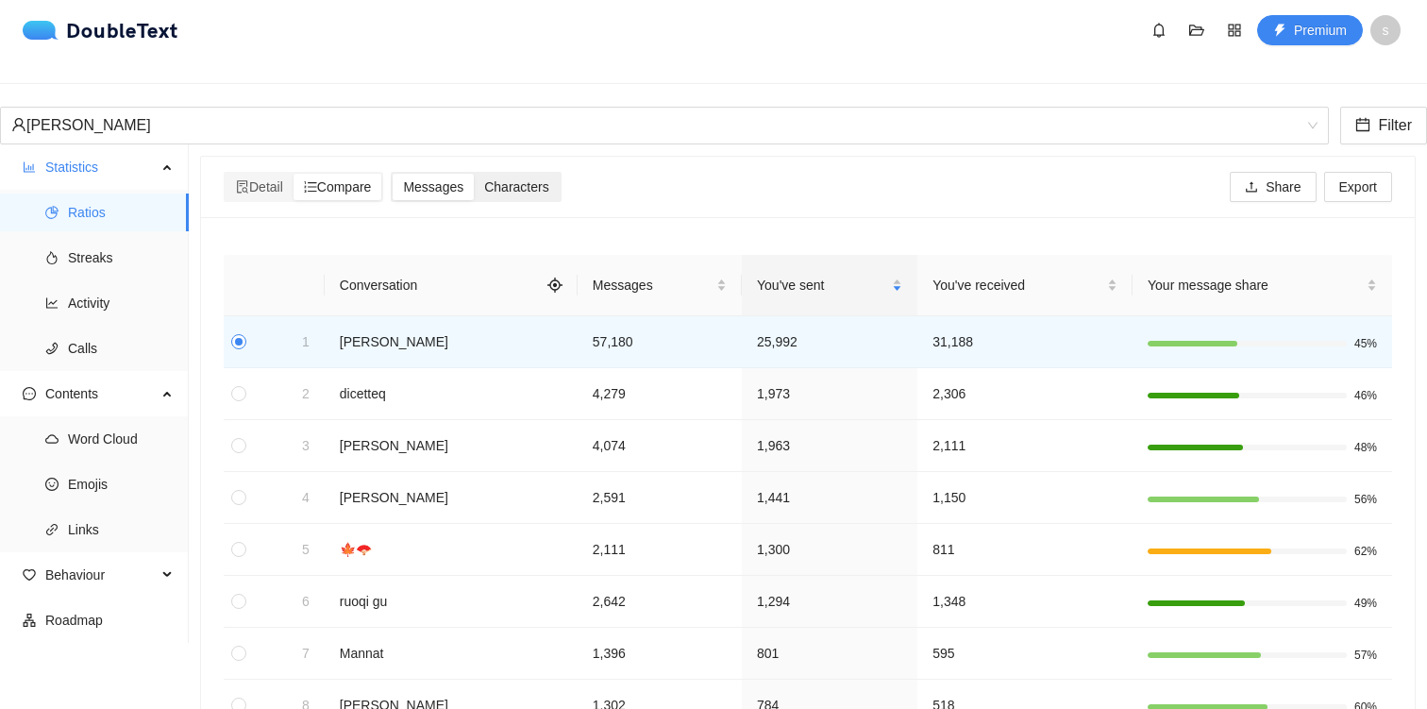
click at [507, 179] on span "Characters" at bounding box center [516, 186] width 64 height 15
click at [474, 174] on input "Characters" at bounding box center [474, 174] width 0 height 0
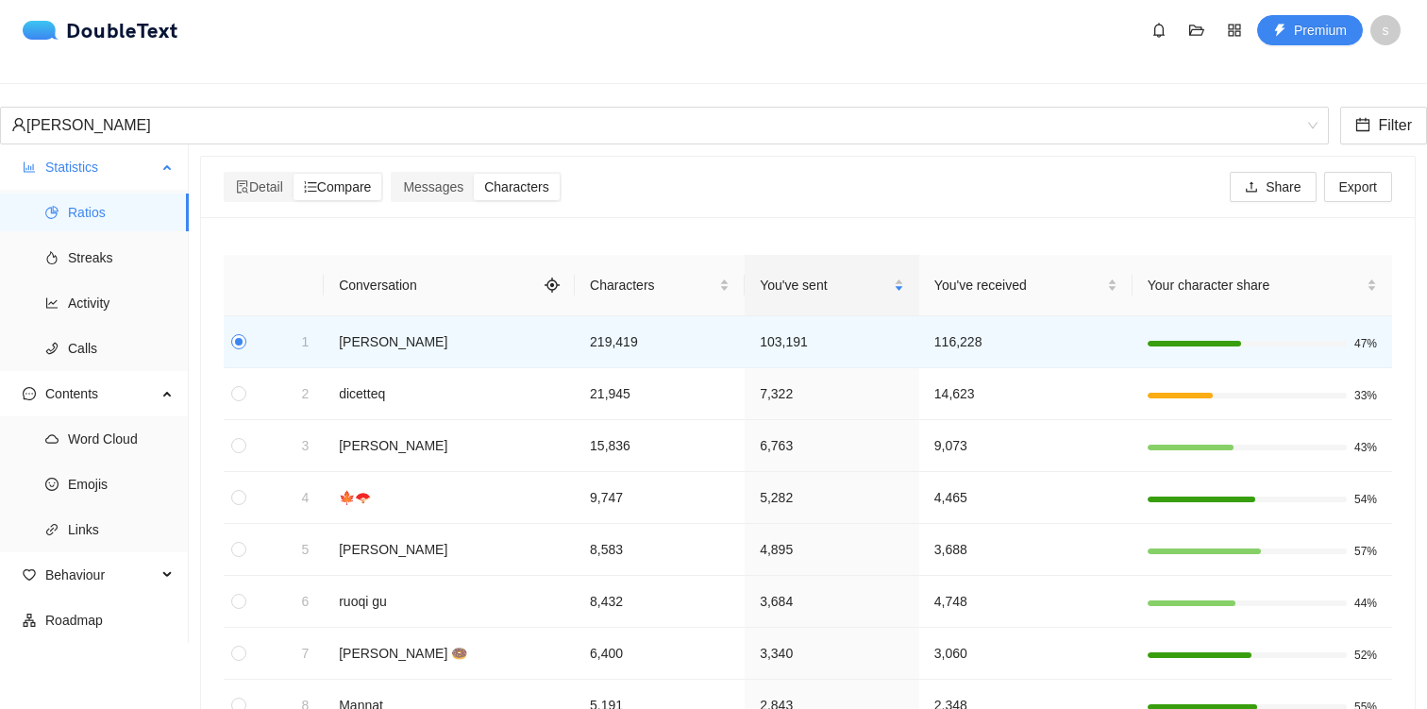
click at [140, 217] on ul "Ratios Streaks Activity Calls" at bounding box center [94, 280] width 188 height 181
click at [121, 239] on span "Streaks" at bounding box center [121, 258] width 106 height 38
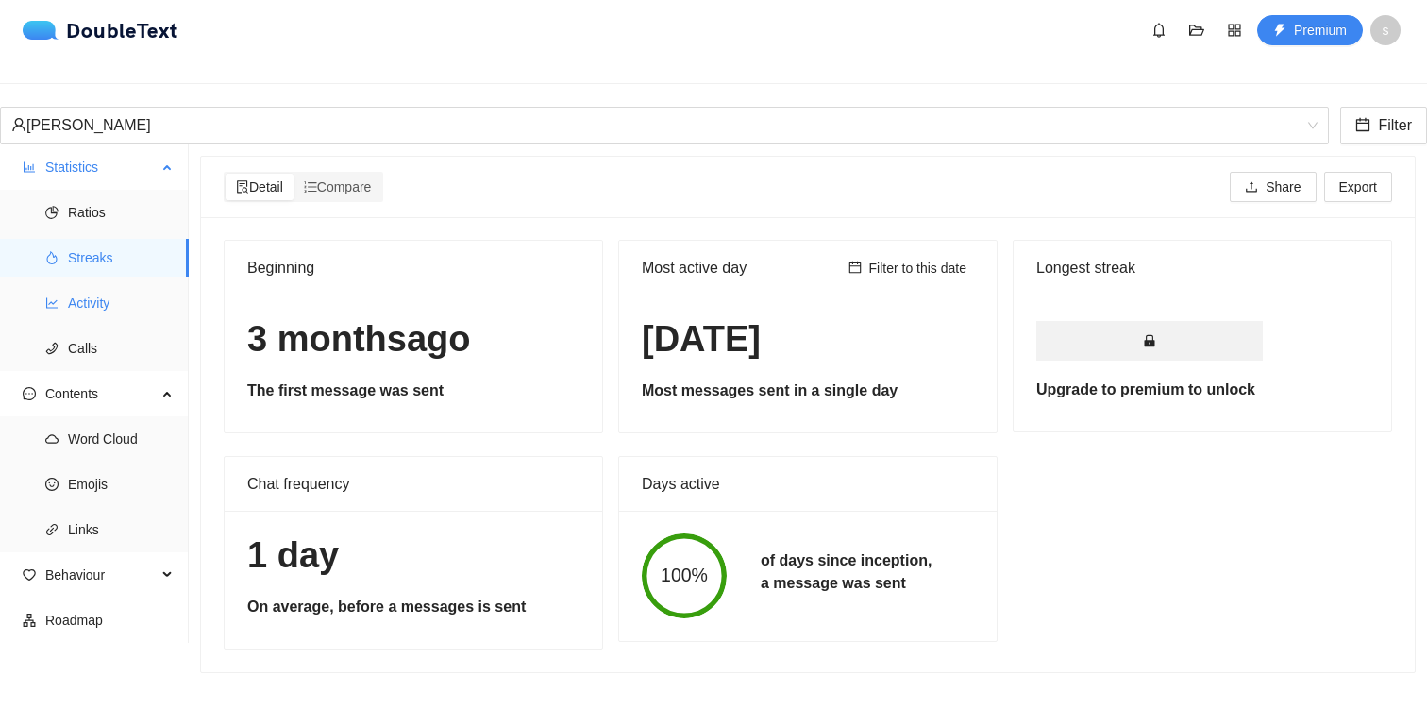
click at [118, 288] on span "Activity" at bounding box center [121, 303] width 106 height 38
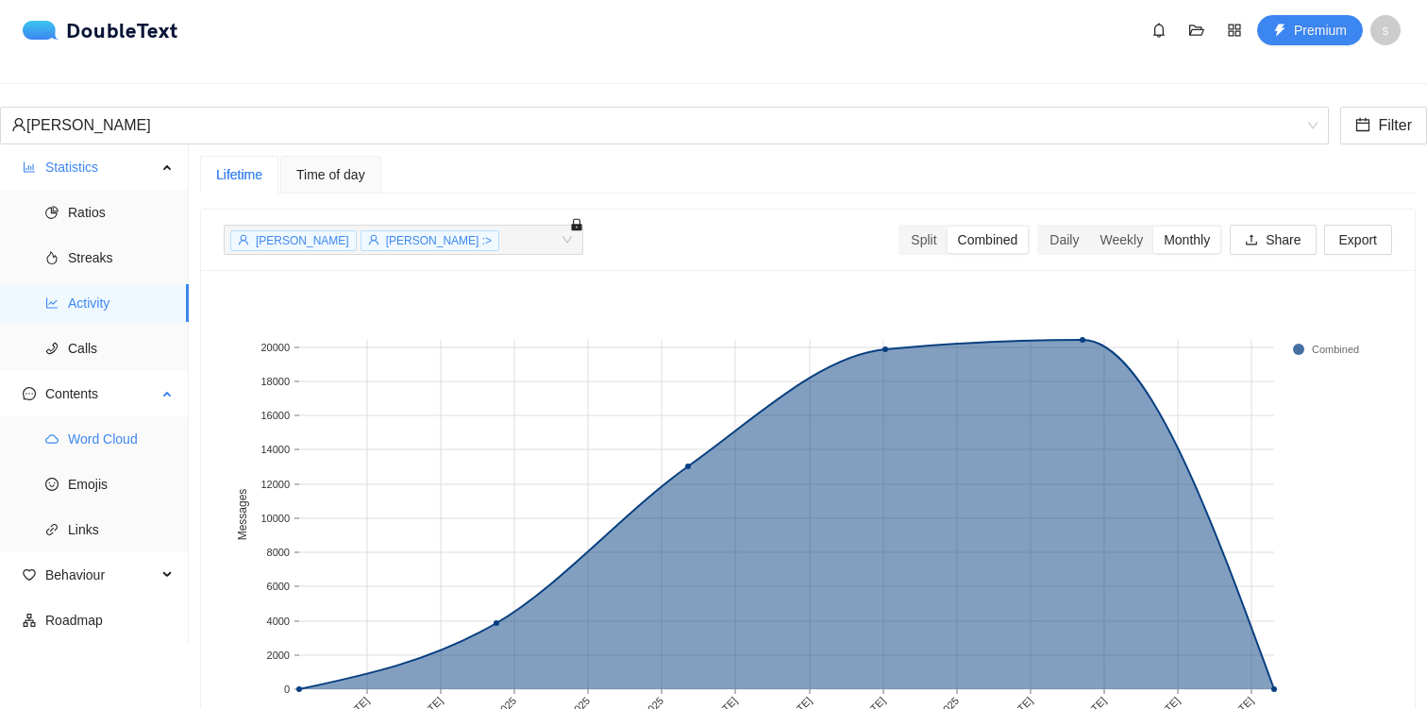
click at [151, 428] on span "Word Cloud" at bounding box center [121, 439] width 106 height 38
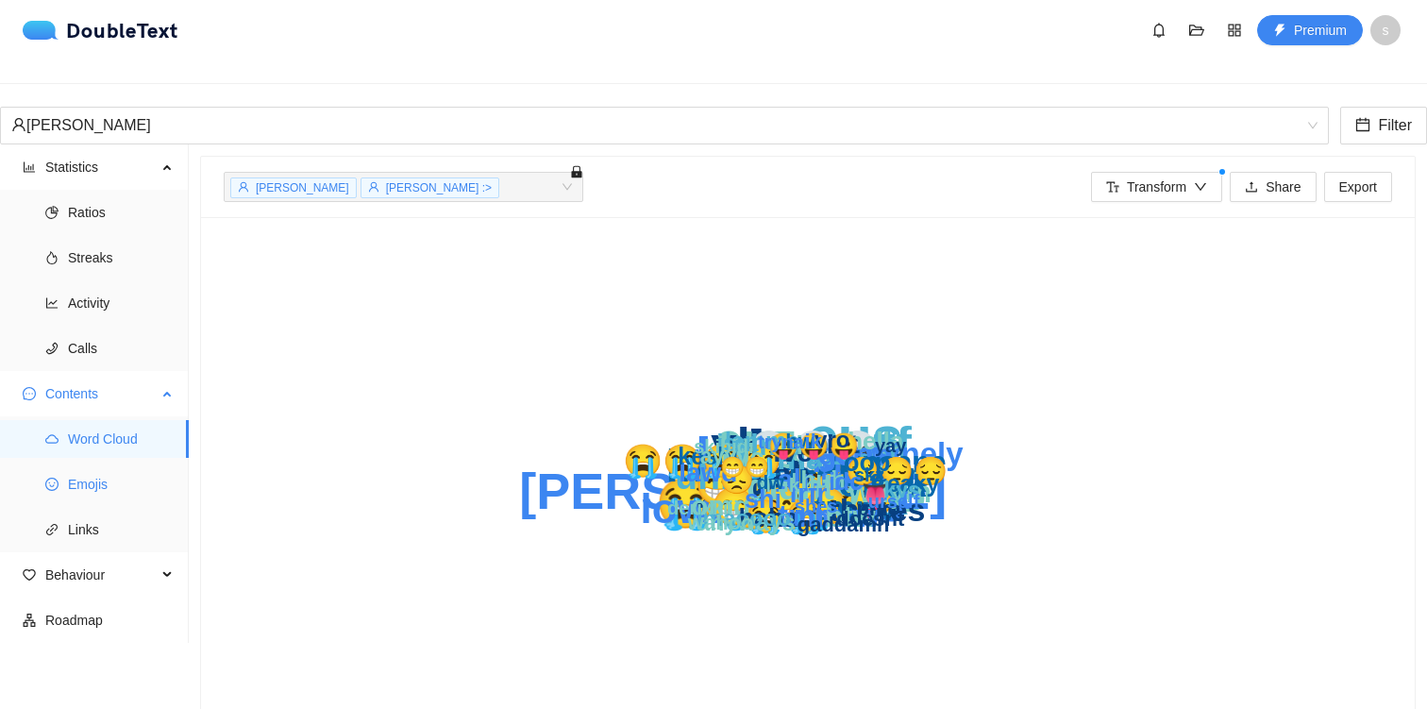
click at [139, 465] on span "Emojis" at bounding box center [121, 484] width 106 height 38
